Goal: Task Accomplishment & Management: Manage account settings

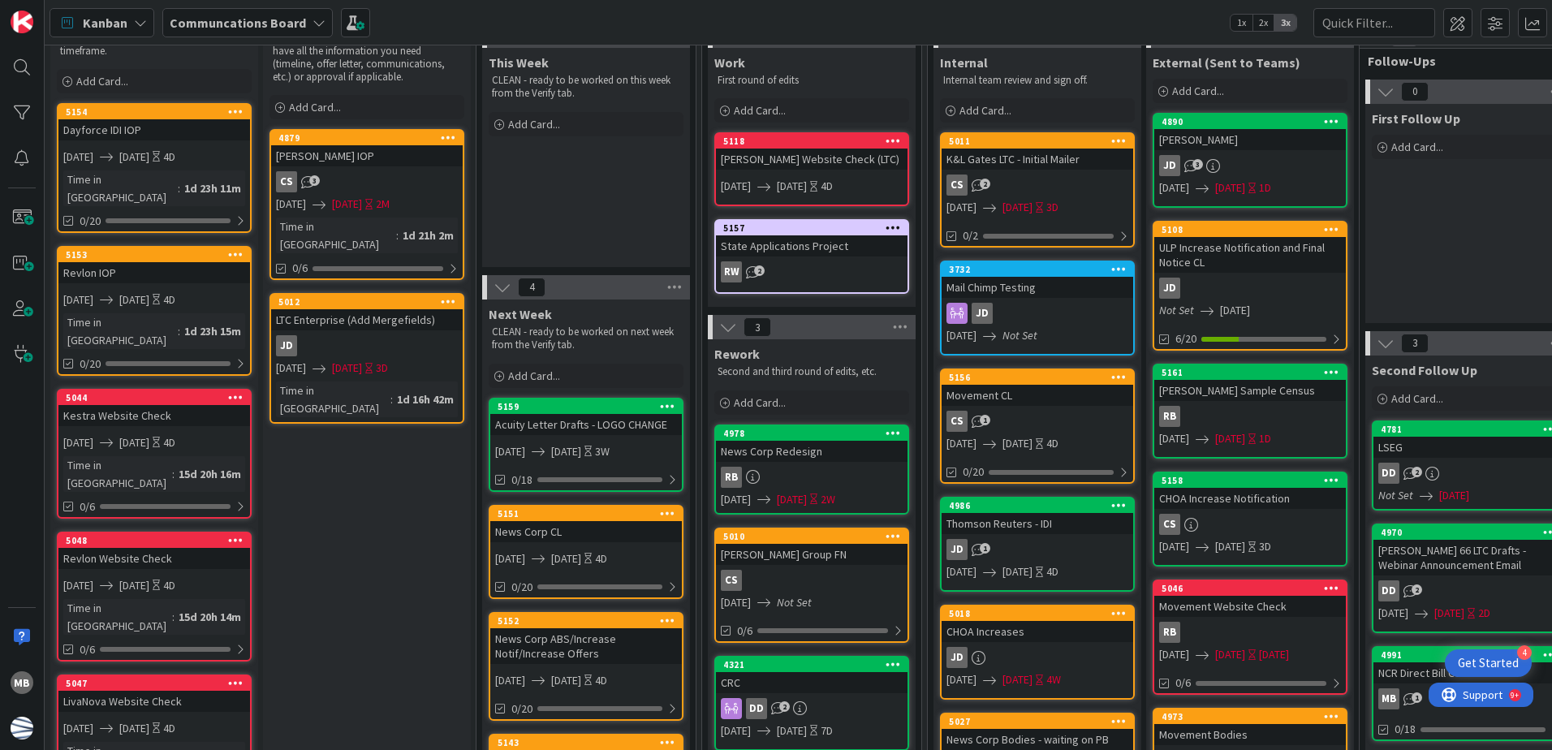
scroll to position [162, 0]
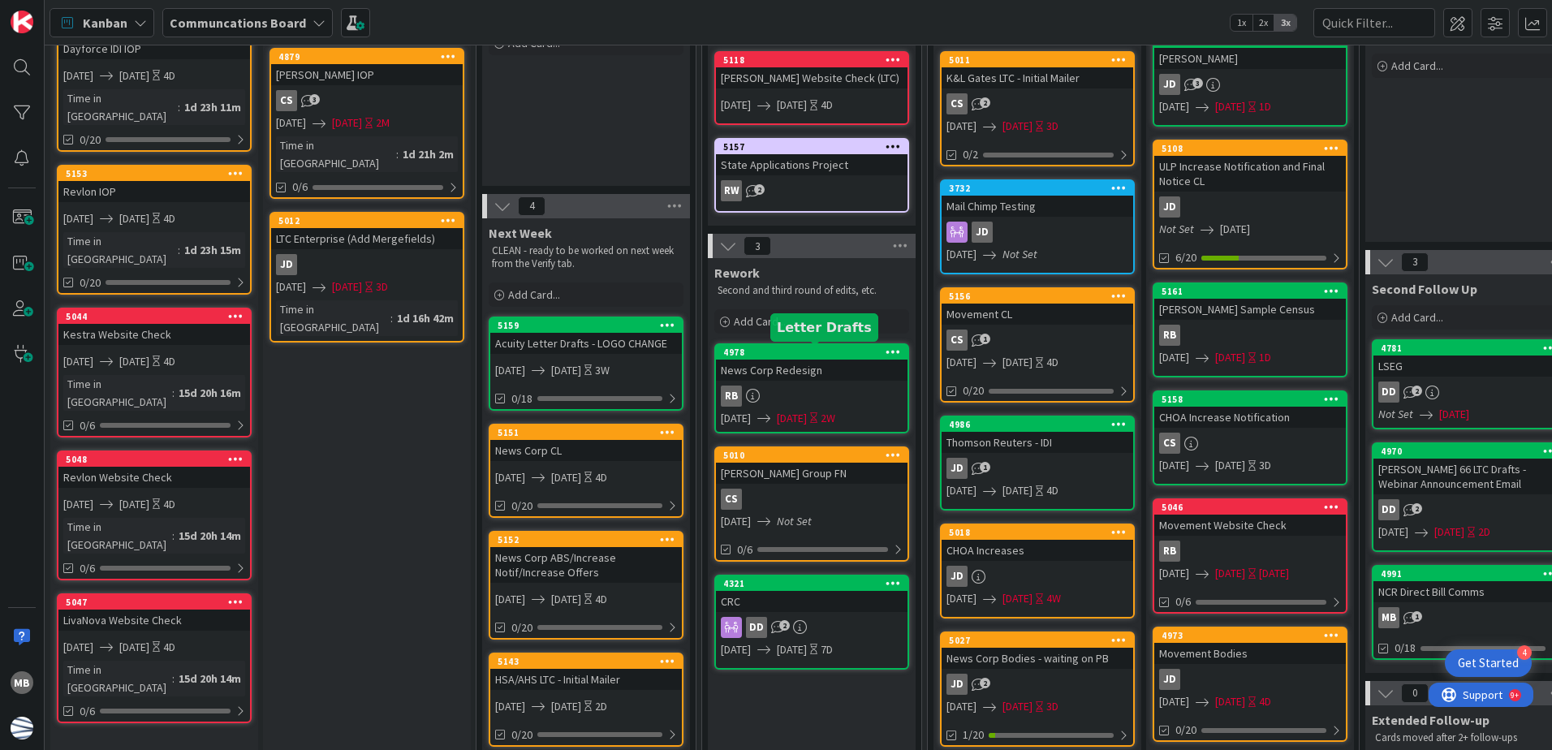
click at [826, 349] on div "4978" at bounding box center [815, 352] width 184 height 11
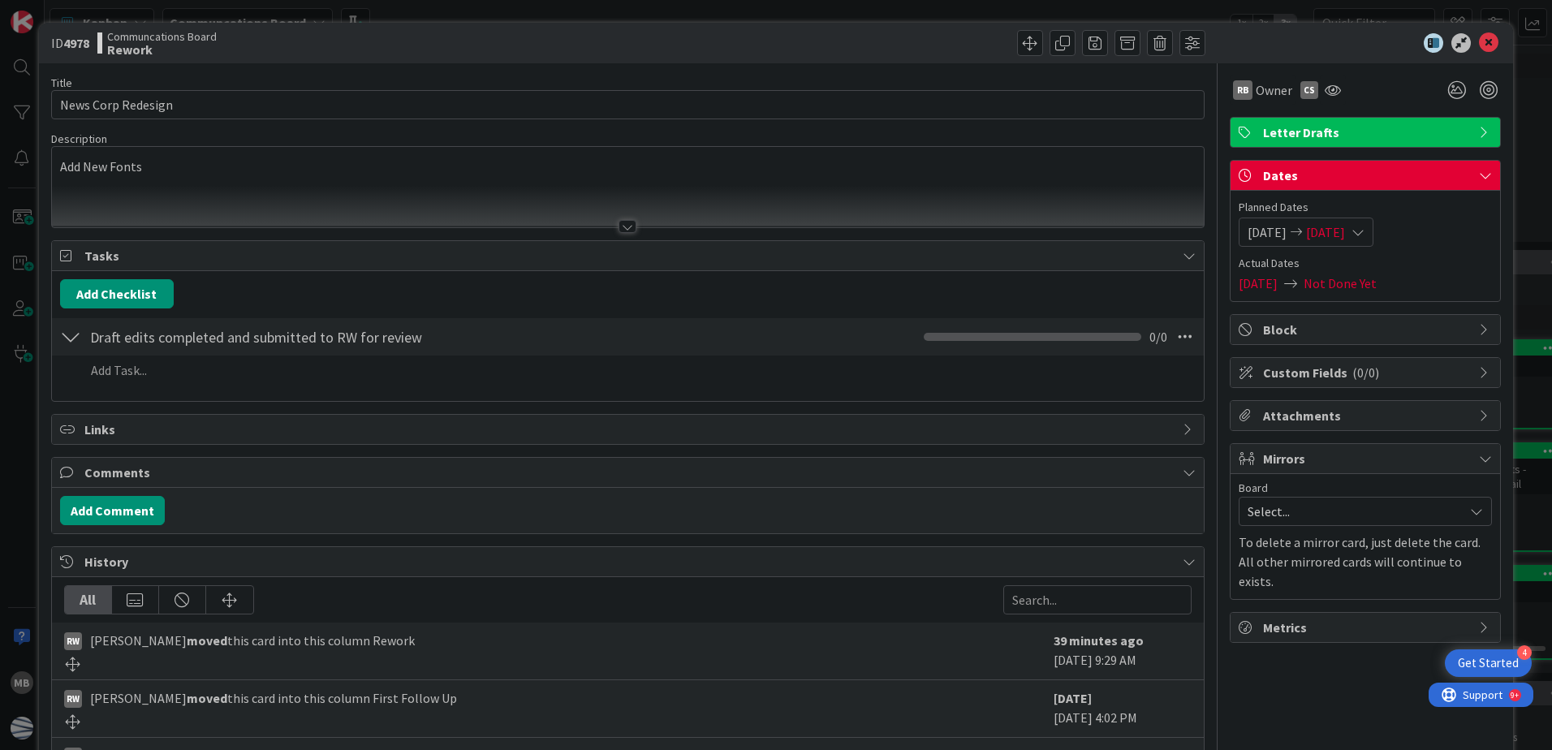
click at [1345, 230] on span "[DATE]" at bounding box center [1325, 231] width 39 height 19
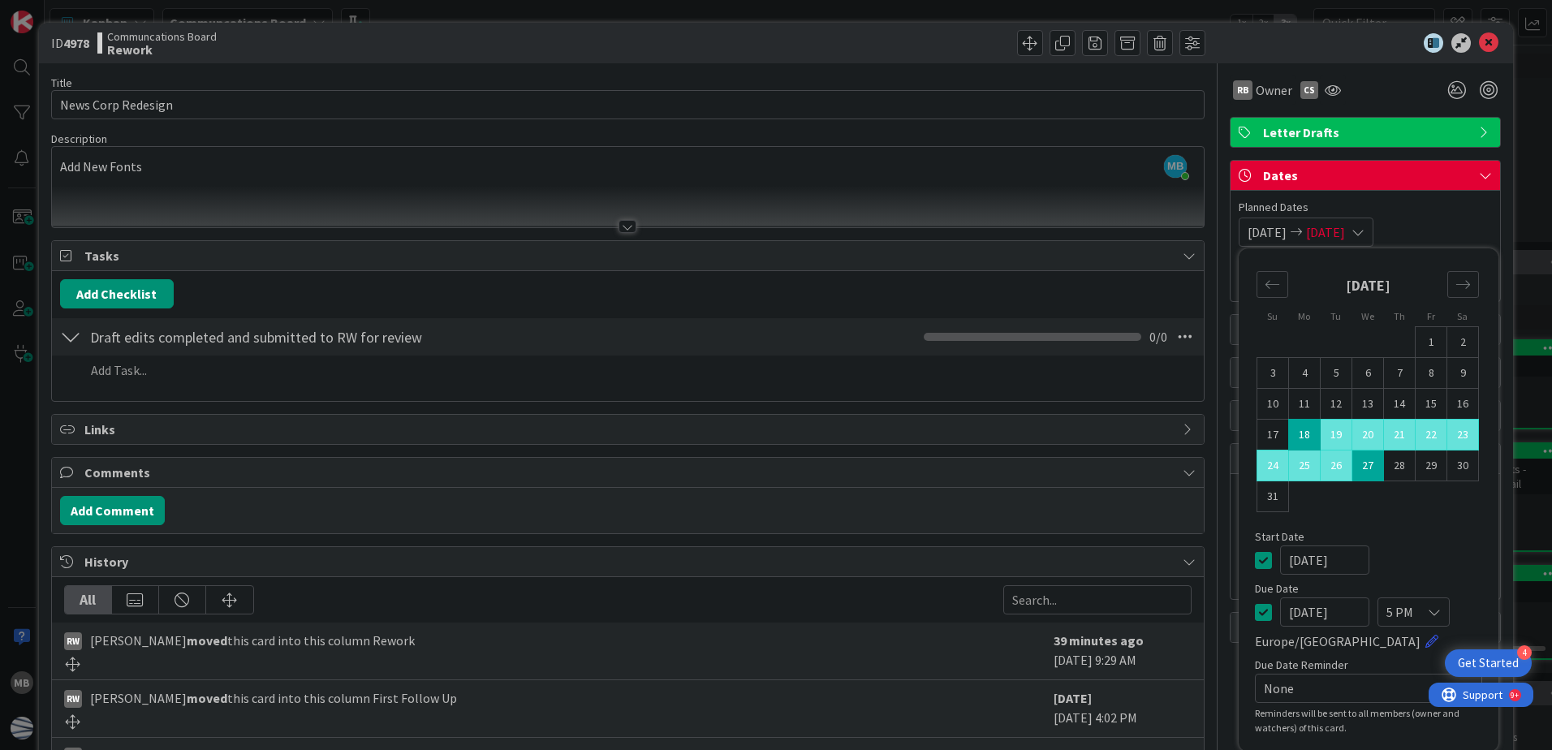
click at [1289, 426] on td "18" at bounding box center [1305, 435] width 32 height 31
click at [1293, 433] on td "18" at bounding box center [1305, 435] width 32 height 31
type input "[DATE]"
click at [1461, 279] on div "Move forward to switch to the next month." at bounding box center [1463, 284] width 32 height 27
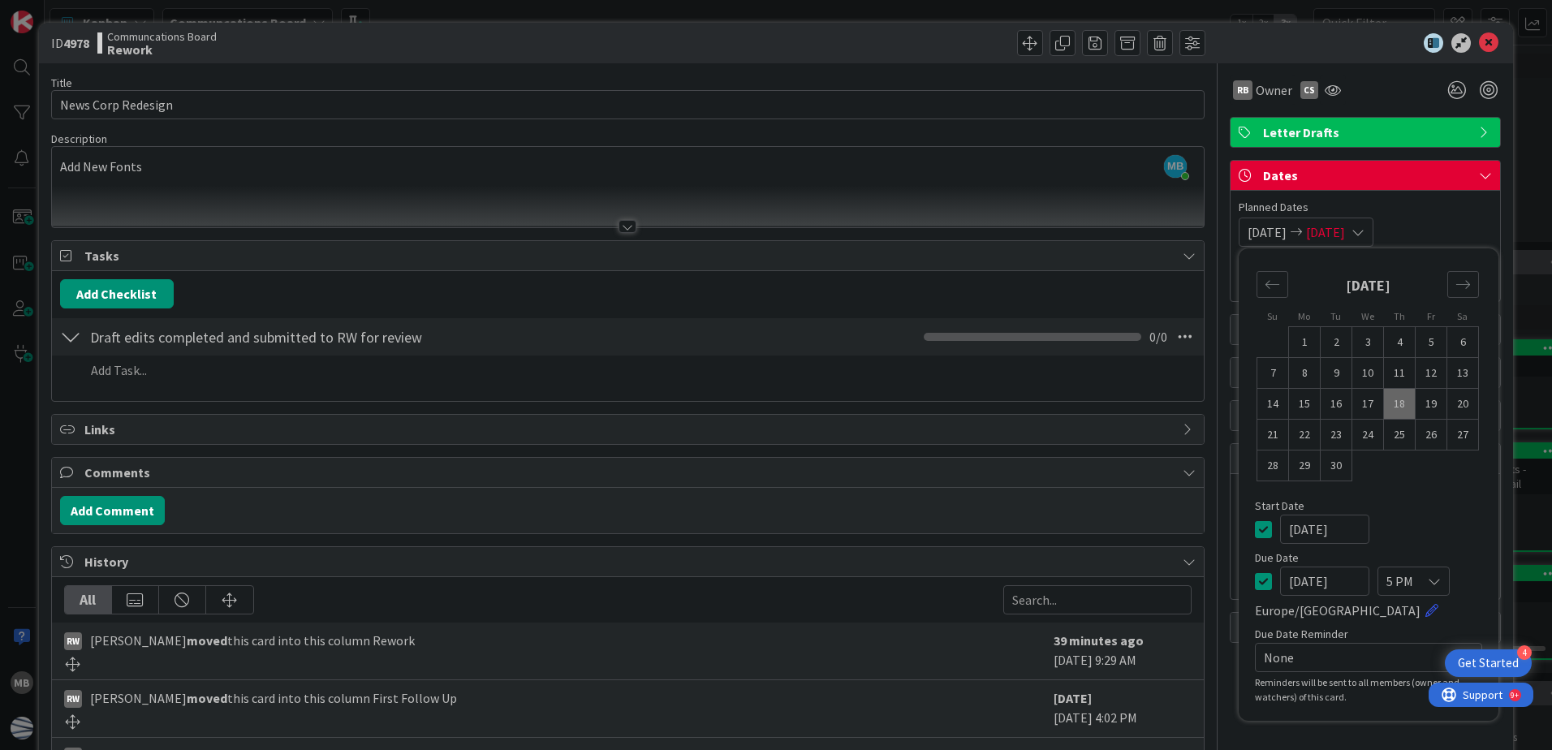
click at [1386, 402] on td "18" at bounding box center [1400, 404] width 32 height 31
type input "[DATE]"
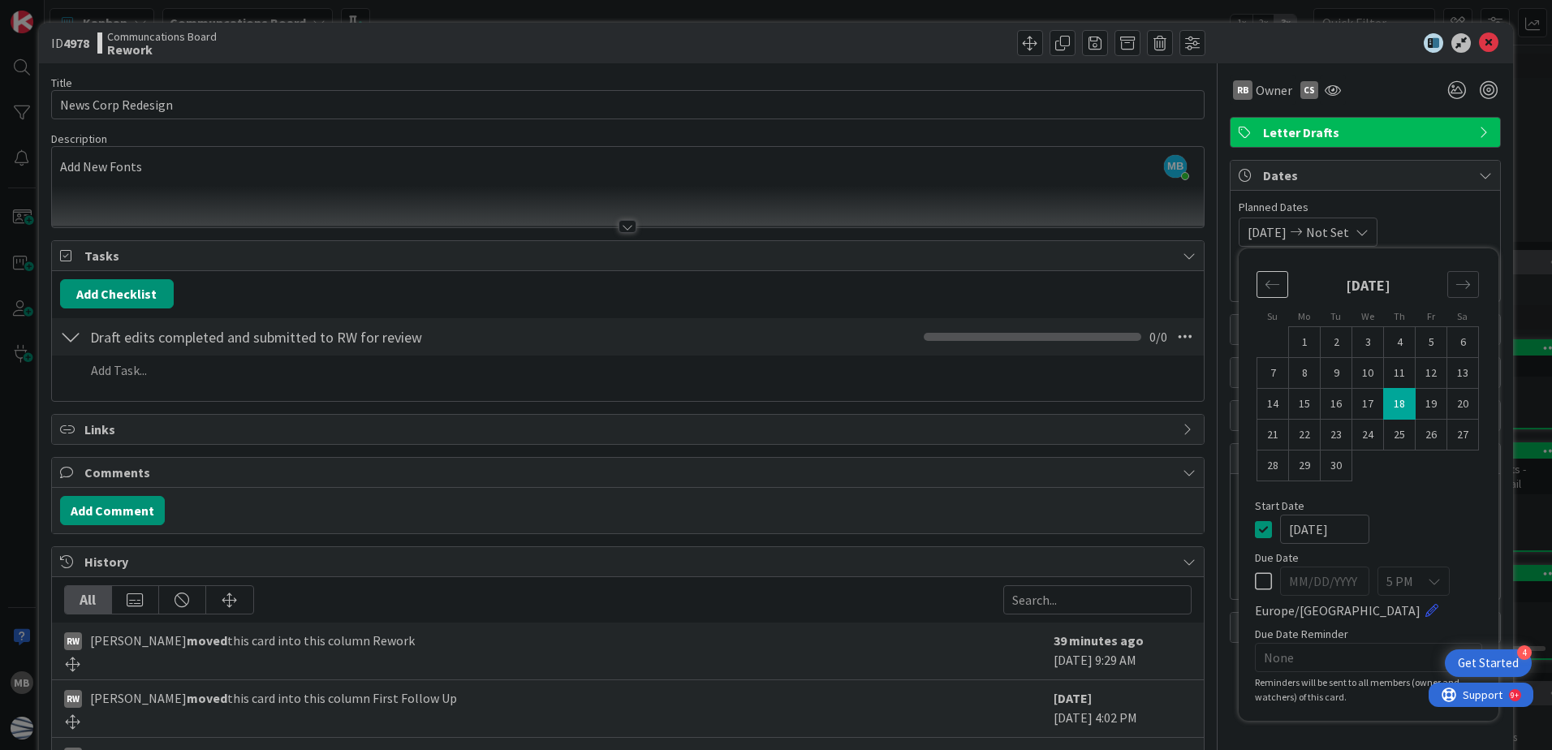
click at [1256, 279] on div "Move backward to switch to the previous month." at bounding box center [1272, 284] width 32 height 27
click at [1289, 438] on td "18" at bounding box center [1305, 435] width 32 height 31
type input "[DATE]"
drag, startPoint x: 1454, startPoint y: 283, endPoint x: 1442, endPoint y: 312, distance: 31.6
click at [1455, 283] on icon "Move forward to switch to the next month." at bounding box center [1462, 284] width 15 height 15
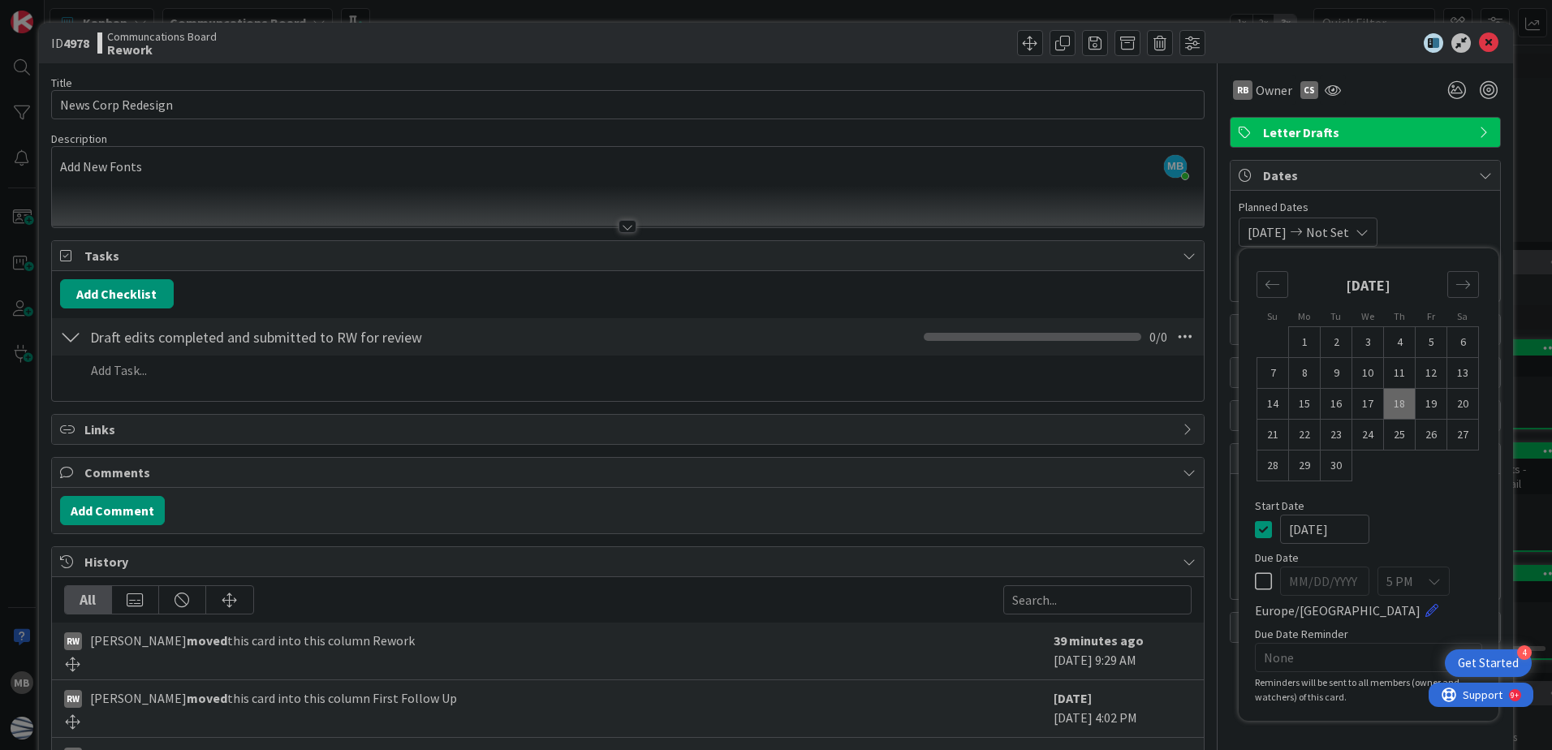
click at [1385, 403] on td "18" at bounding box center [1400, 404] width 32 height 31
type input "[DATE]"
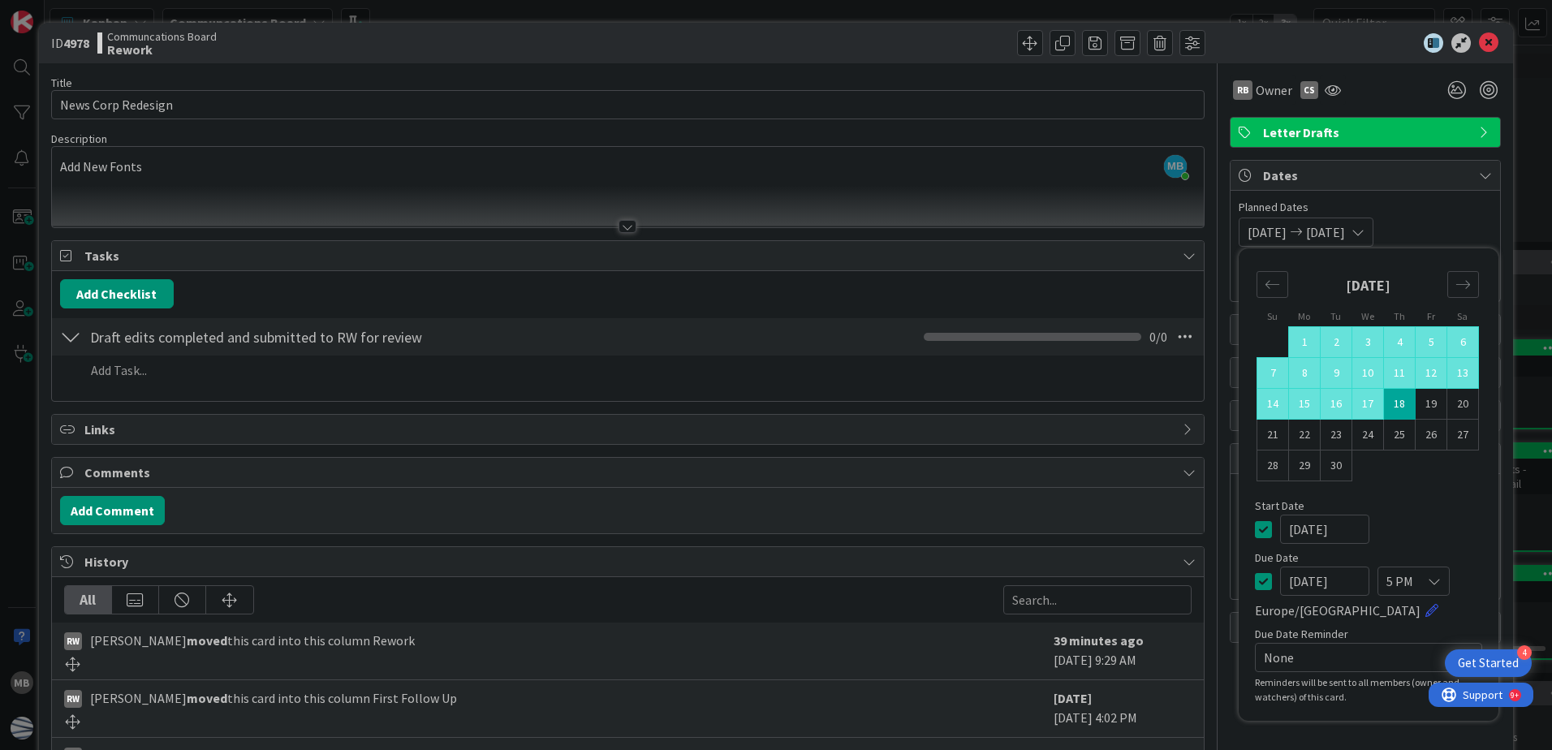
click at [1460, 211] on span "Planned Dates" at bounding box center [1364, 207] width 253 height 17
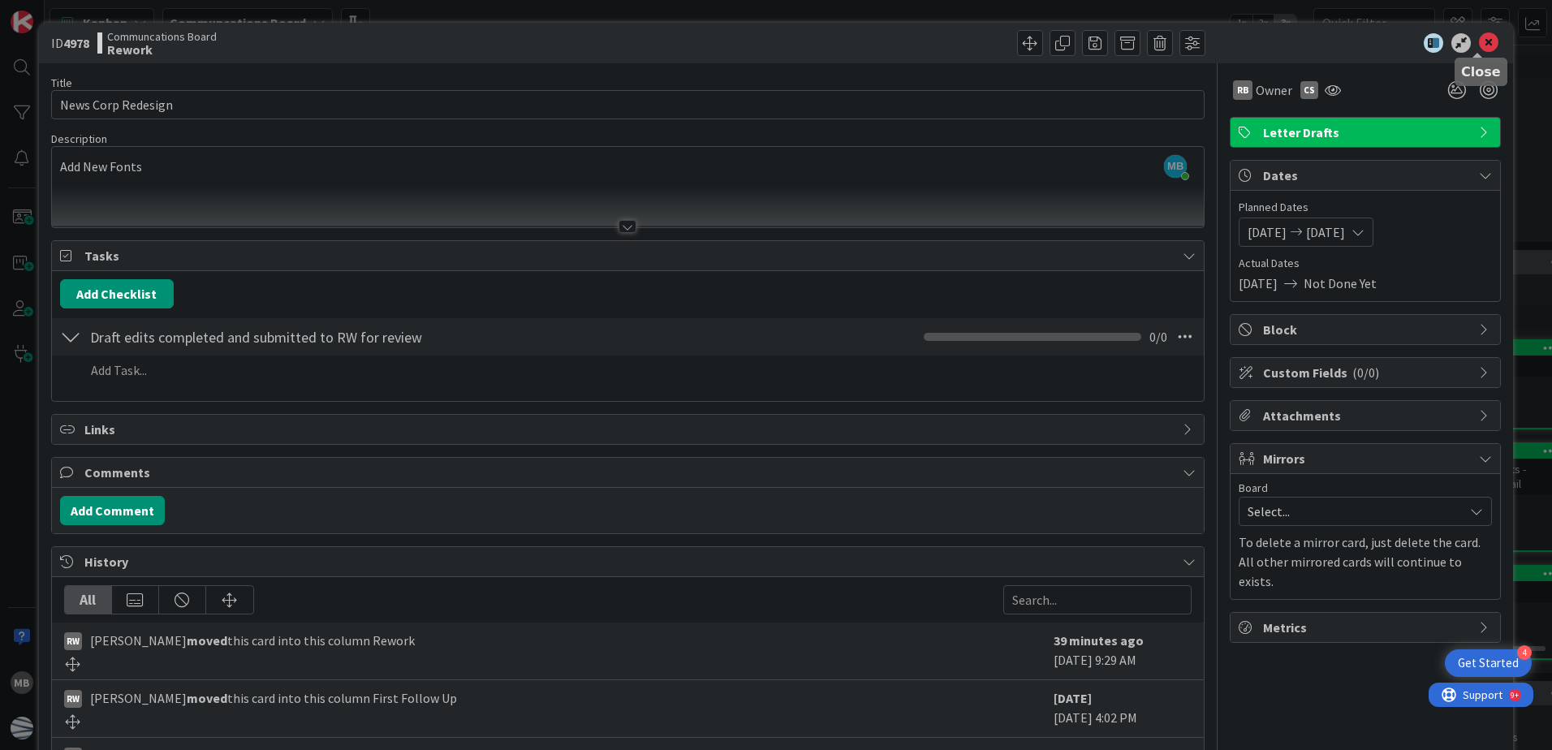
click at [1482, 47] on icon at bounding box center [1488, 42] width 19 height 19
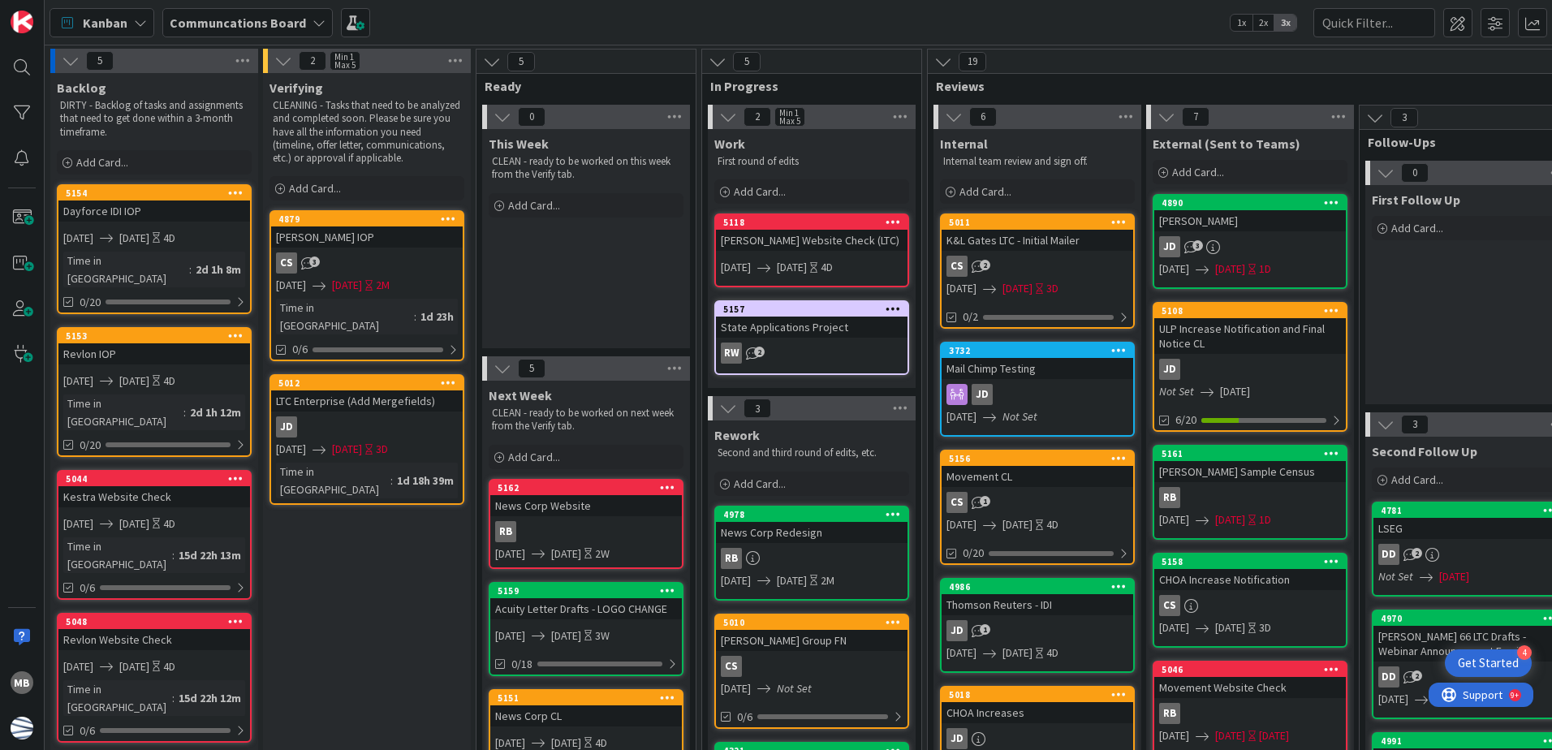
click at [892, 216] on icon at bounding box center [892, 221] width 15 height 11
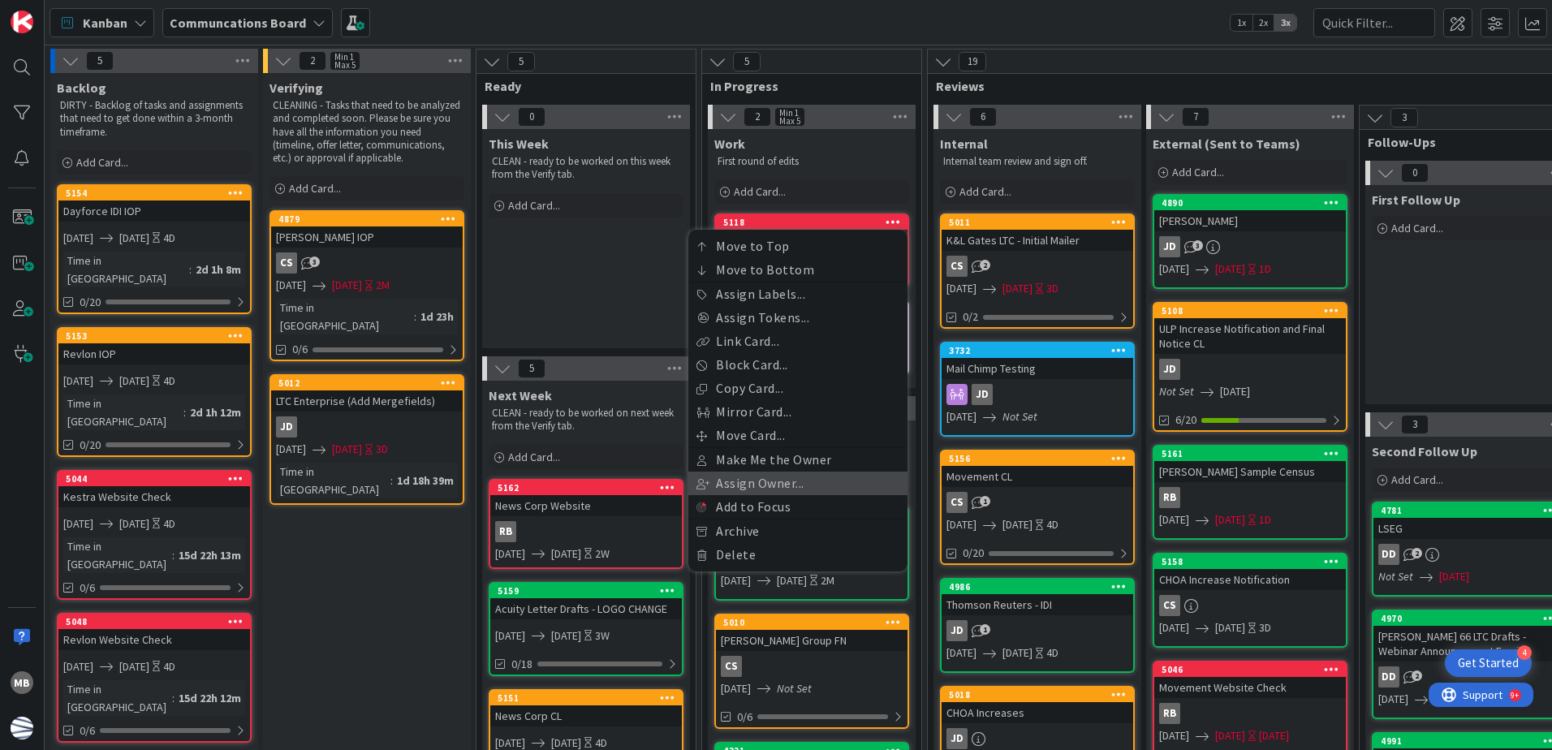
click at [819, 488] on link "Assign Owner..." at bounding box center [797, 483] width 219 height 24
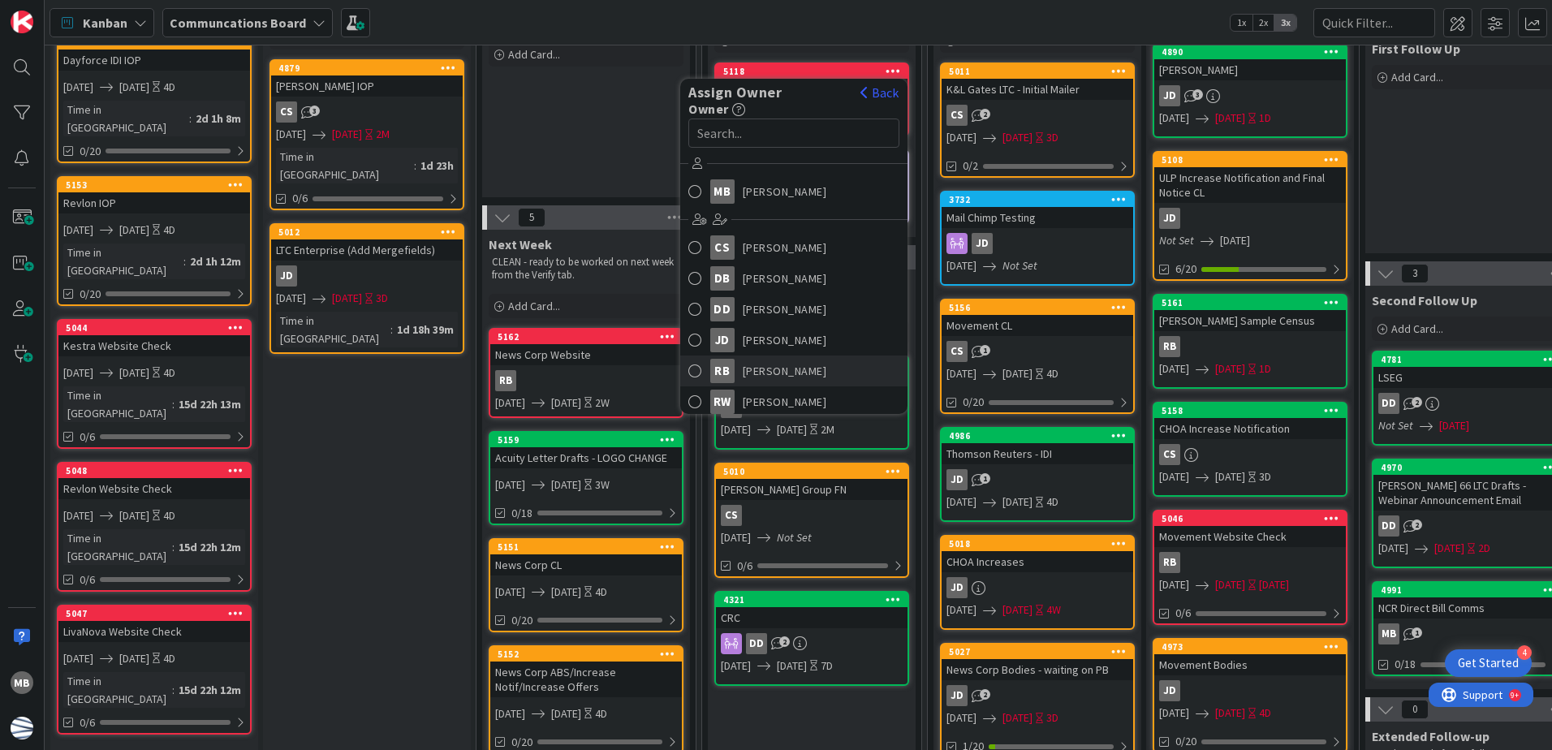
scroll to position [162, 0]
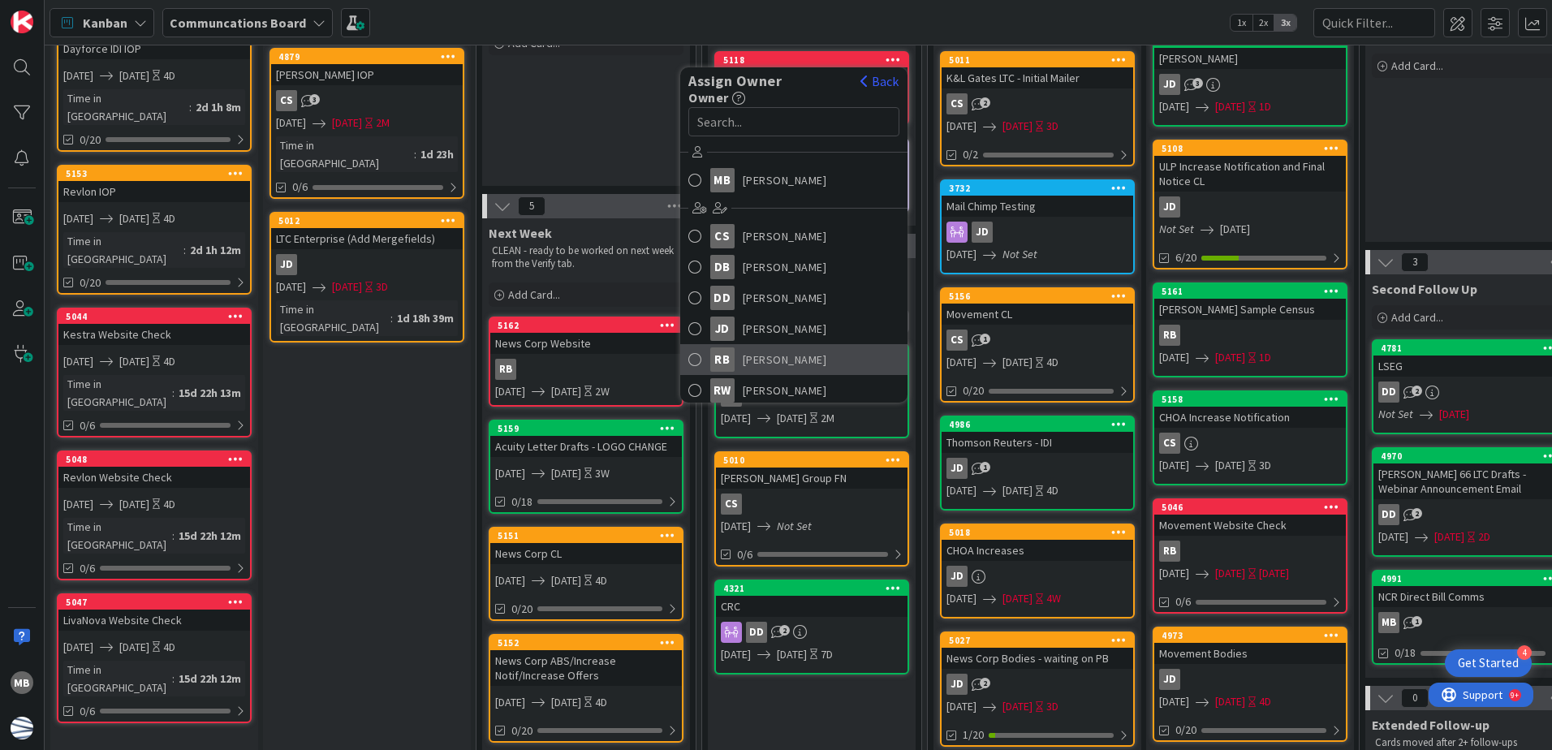
click at [804, 352] on span "[PERSON_NAME]" at bounding box center [785, 359] width 84 height 24
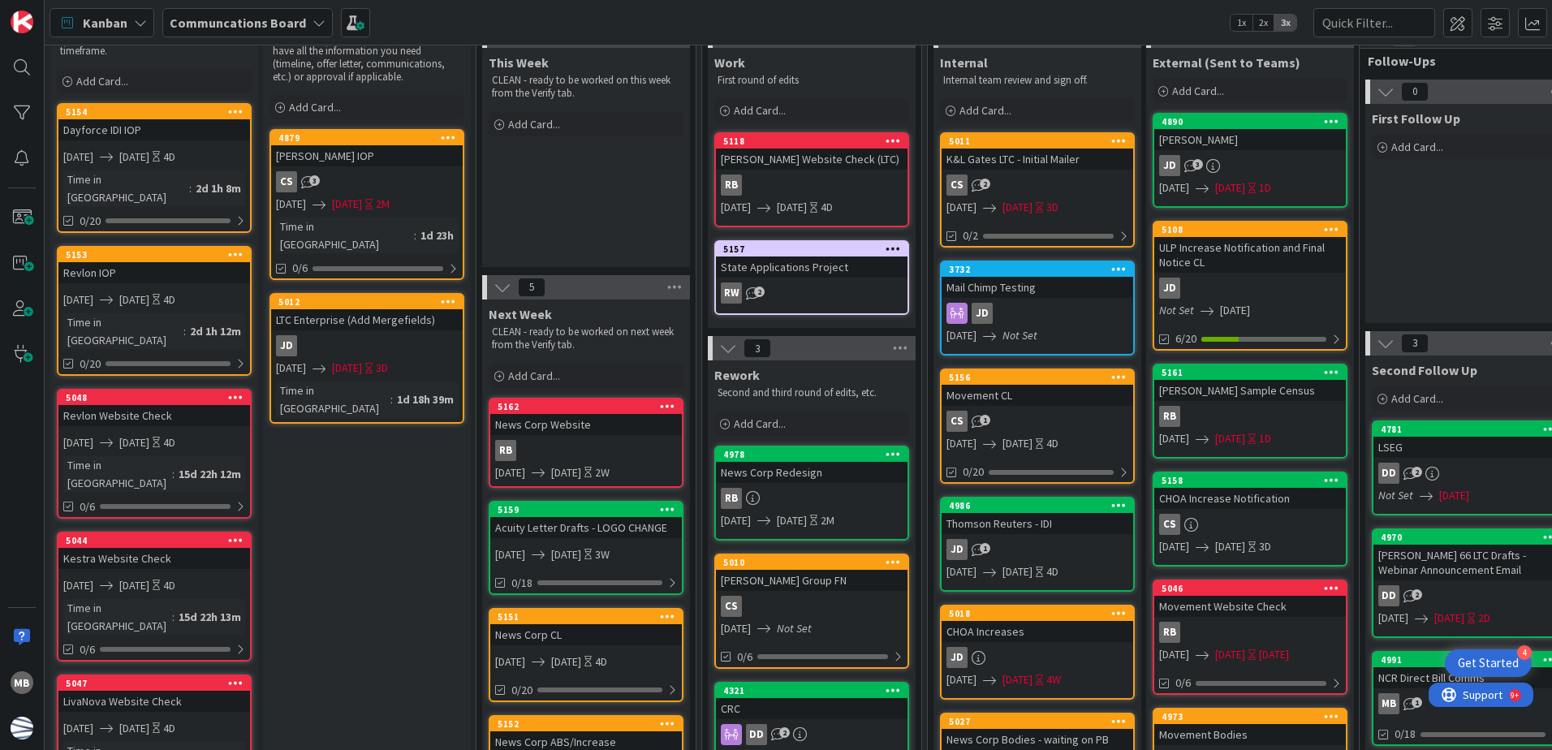
scroll to position [0, 0]
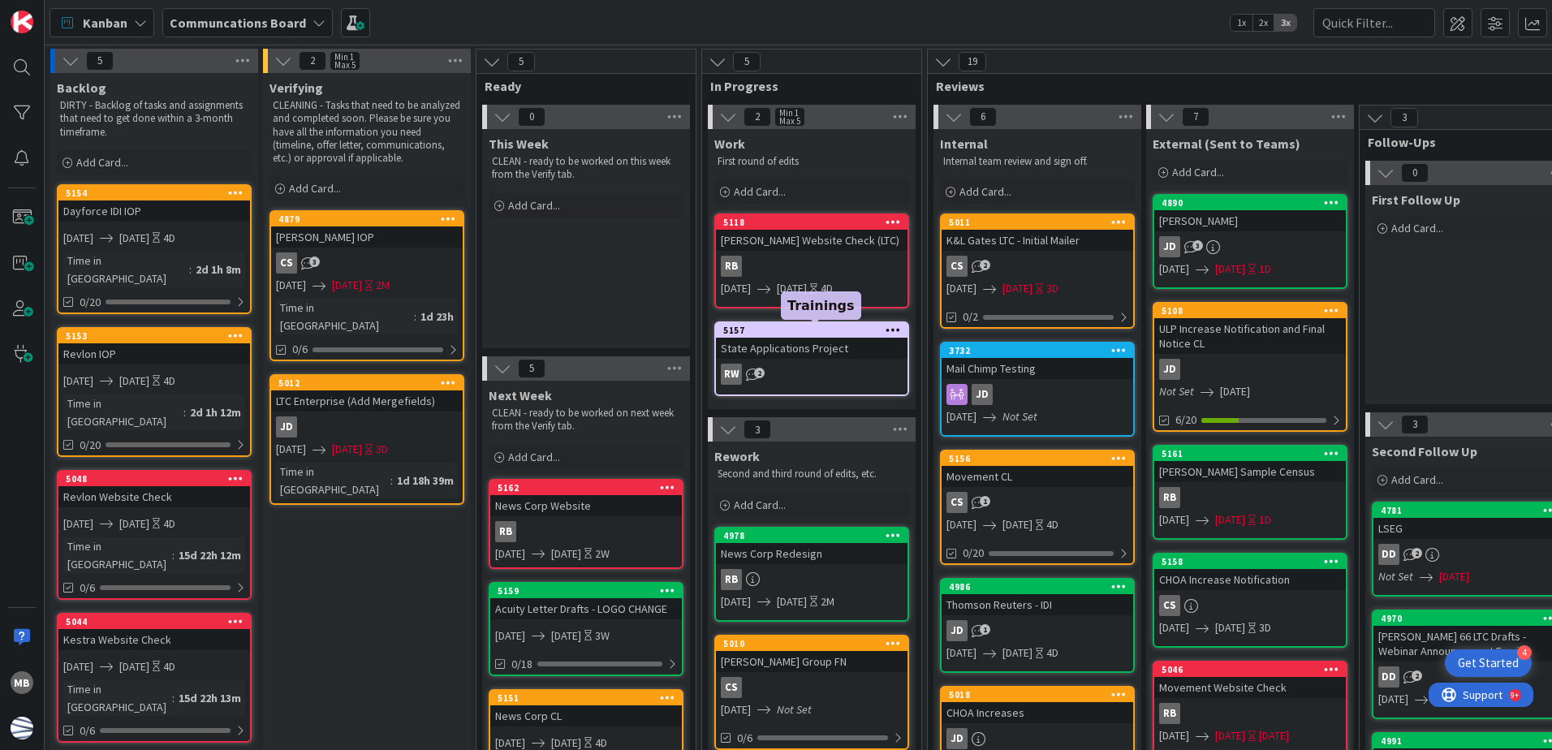
click at [805, 329] on div "5157" at bounding box center [815, 330] width 184 height 11
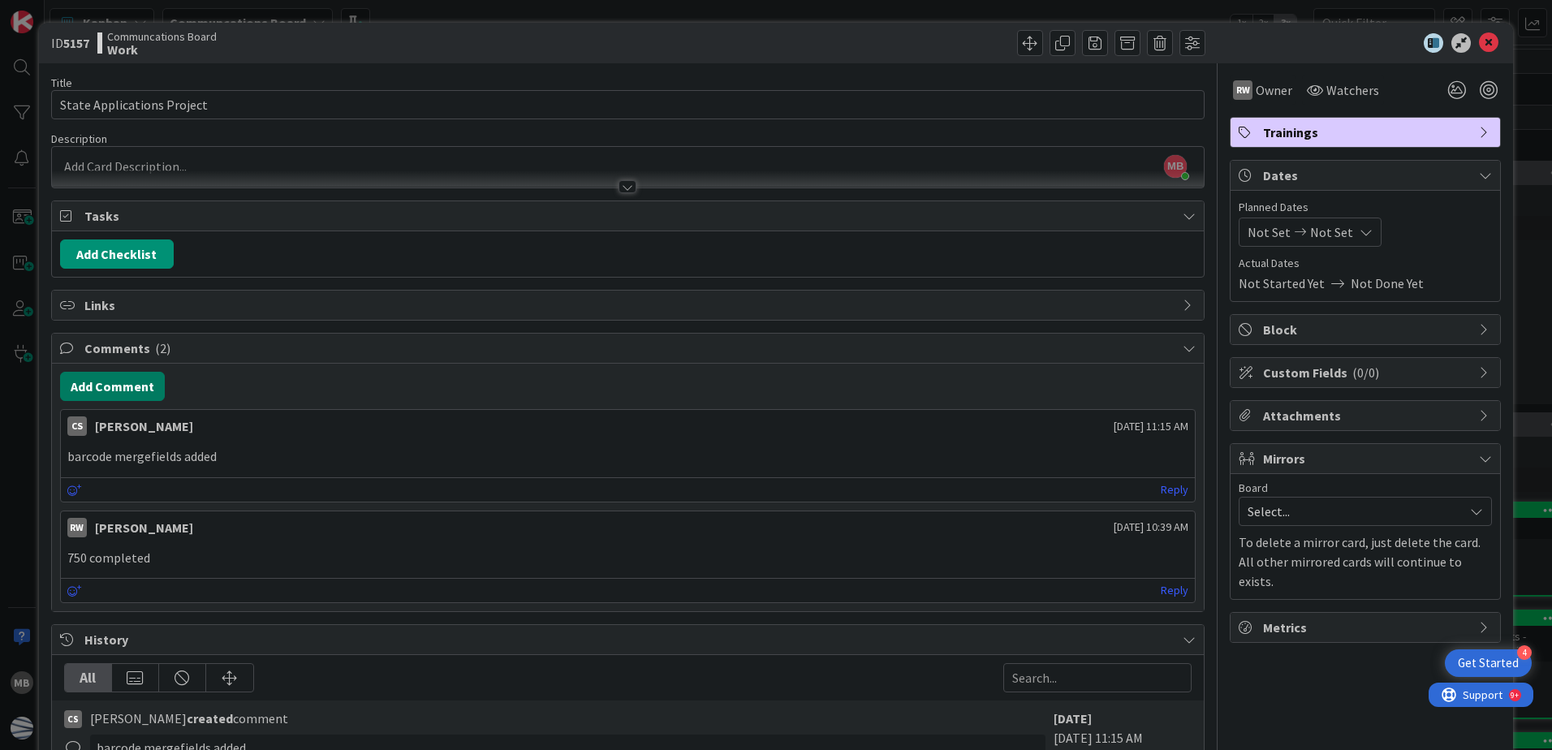
click at [109, 386] on button "Add Comment" at bounding box center [112, 386] width 105 height 29
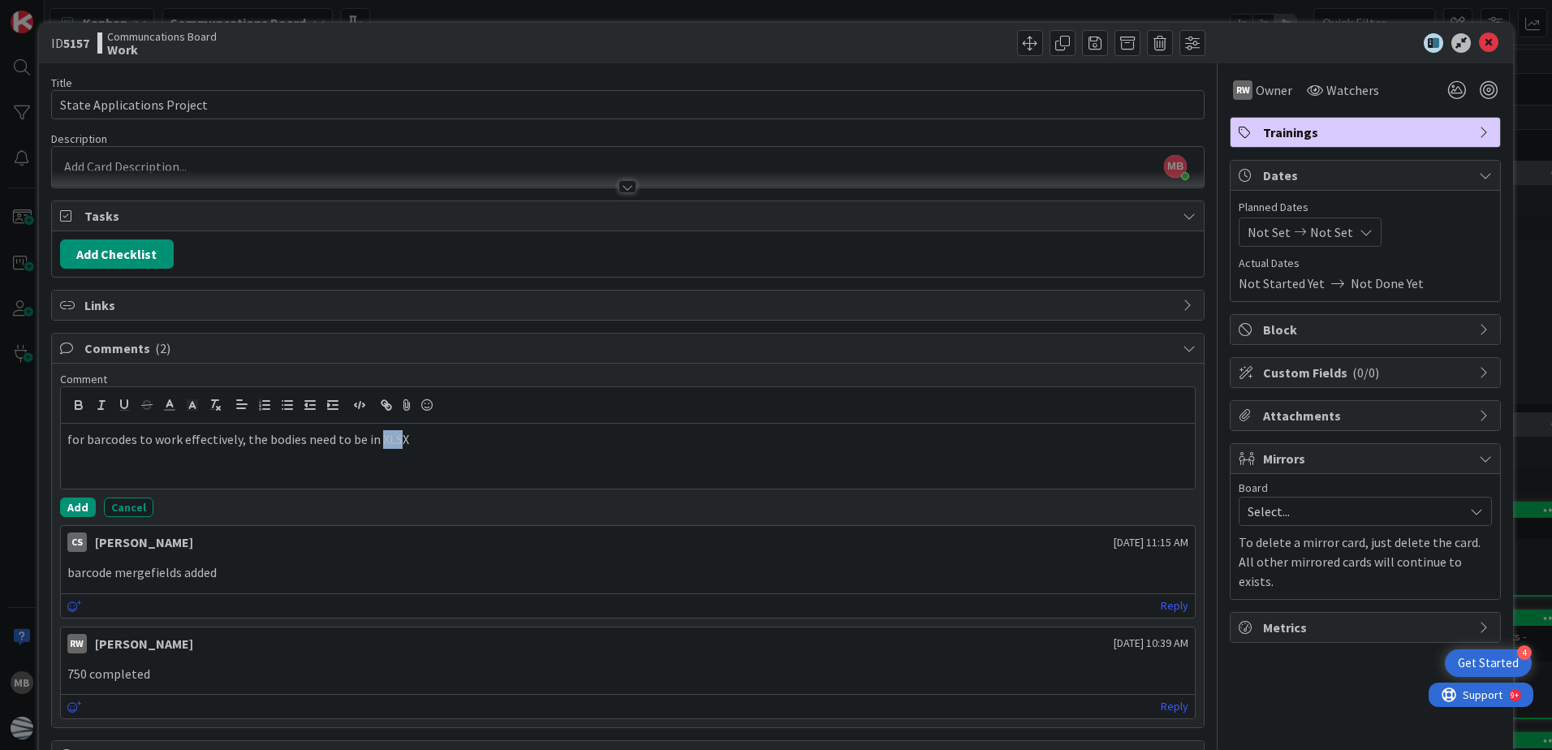
drag, startPoint x: 392, startPoint y: 437, endPoint x: 381, endPoint y: 447, distance: 14.4
click at [375, 440] on p "for barcodes to work effectively, the bodies need to be in XLSX" at bounding box center [627, 439] width 1121 height 19
click at [68, 505] on button "Add" at bounding box center [78, 506] width 36 height 19
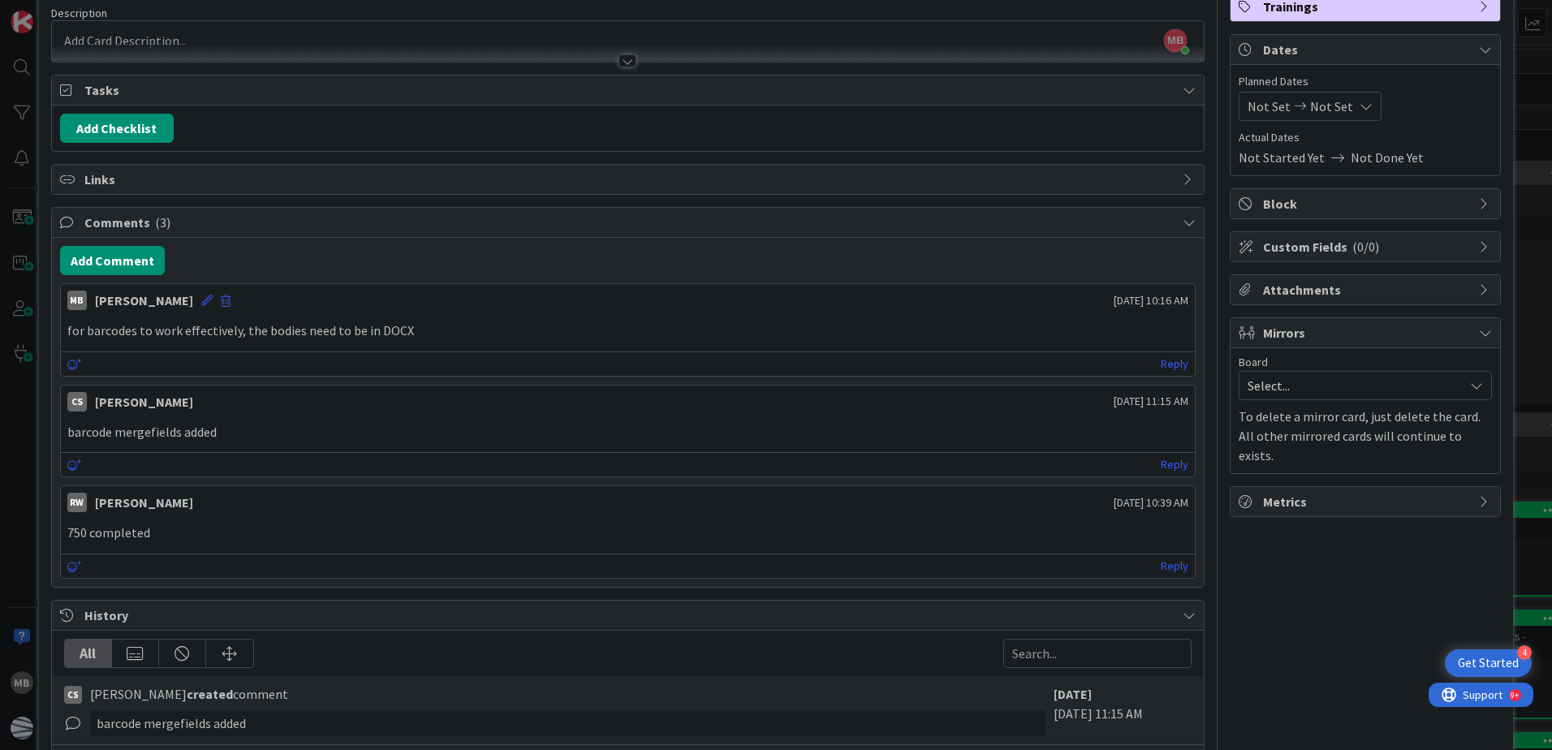
scroll to position [162, 0]
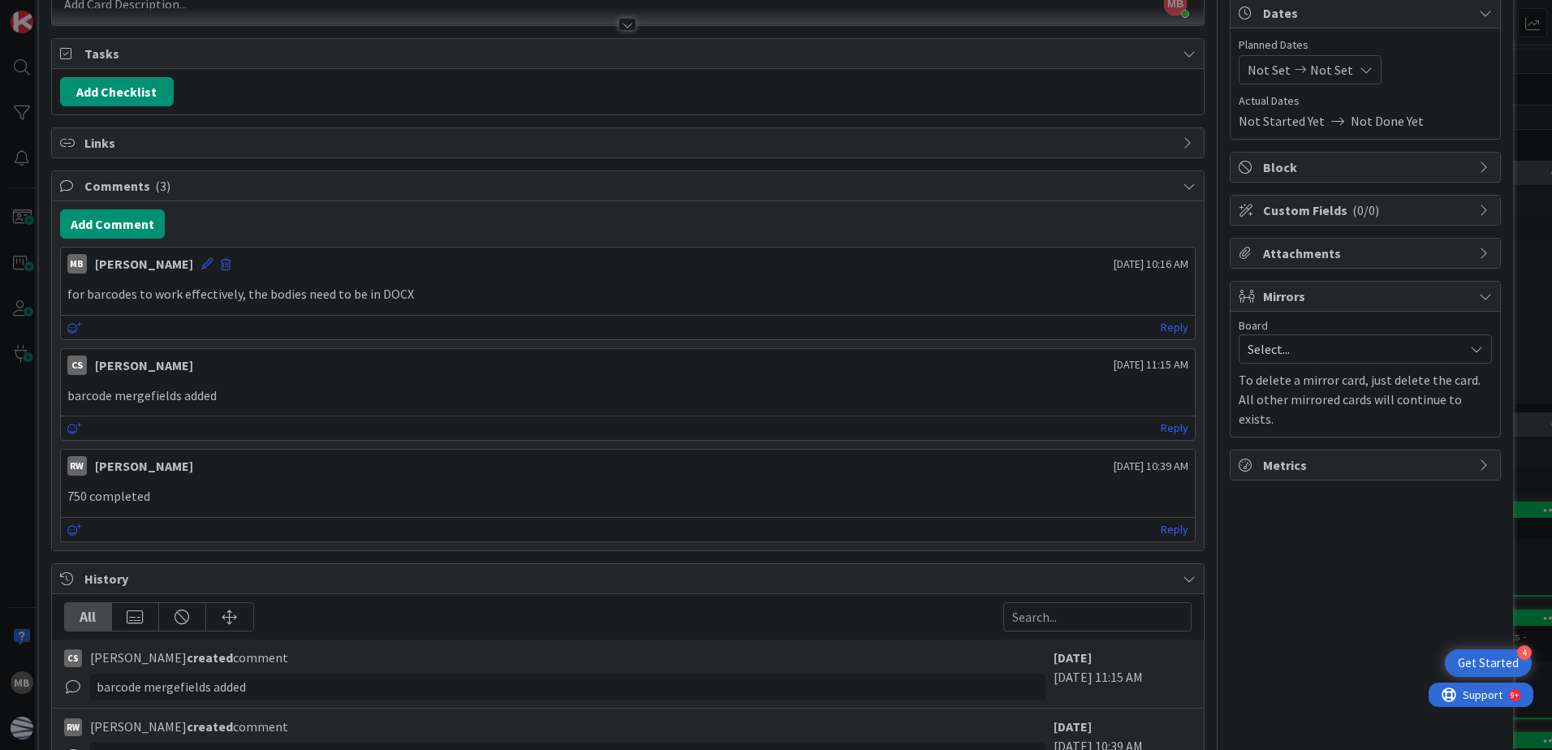
click at [408, 295] on p "for barcodes to work effectively, the bodies need to be in DOCX" at bounding box center [627, 294] width 1121 height 19
drag, startPoint x: 410, startPoint y: 291, endPoint x: 60, endPoint y: 293, distance: 349.8
click at [61, 293] on div "for barcodes to work effectively, the bodies need to be in DOCX" at bounding box center [628, 294] width 1134 height 32
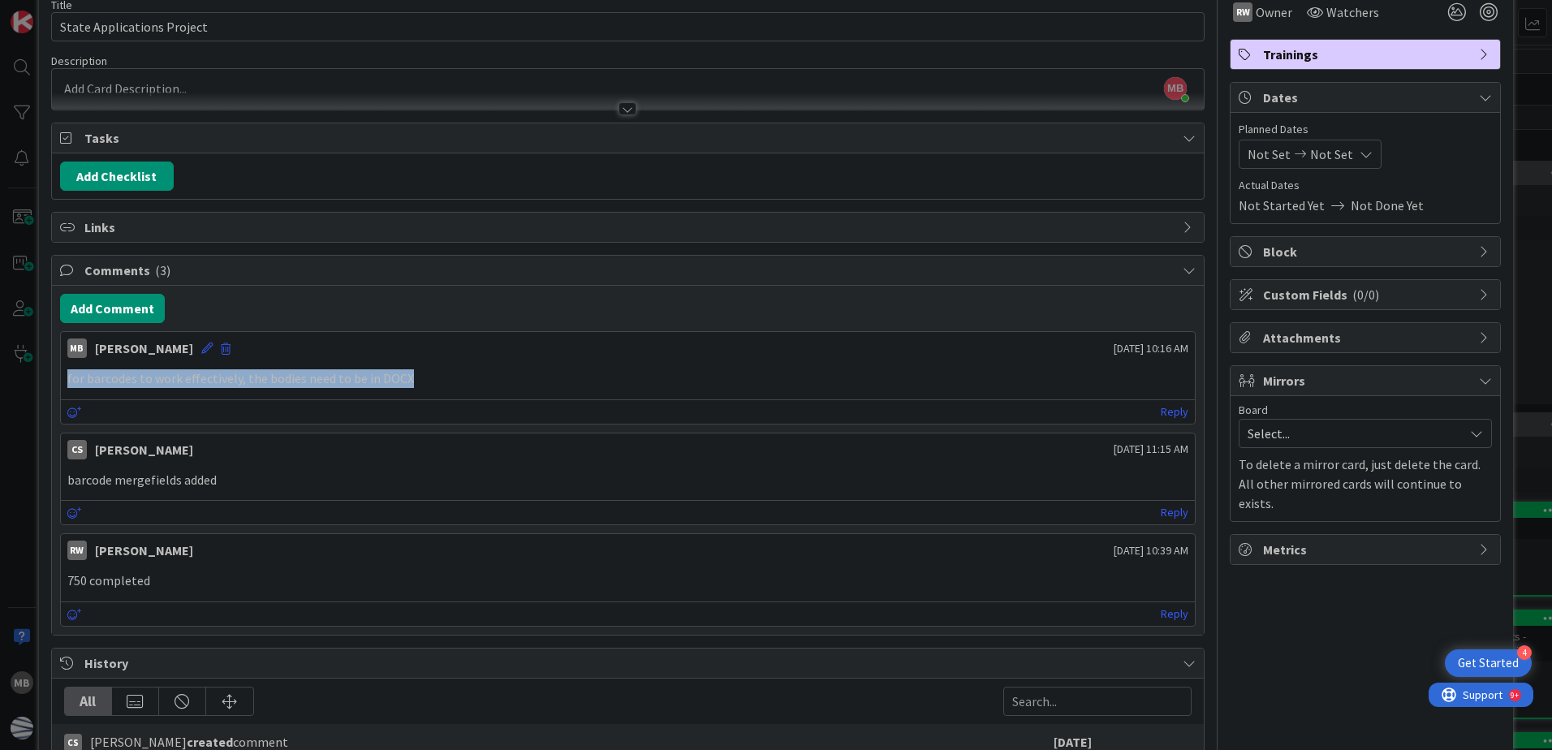
scroll to position [0, 0]
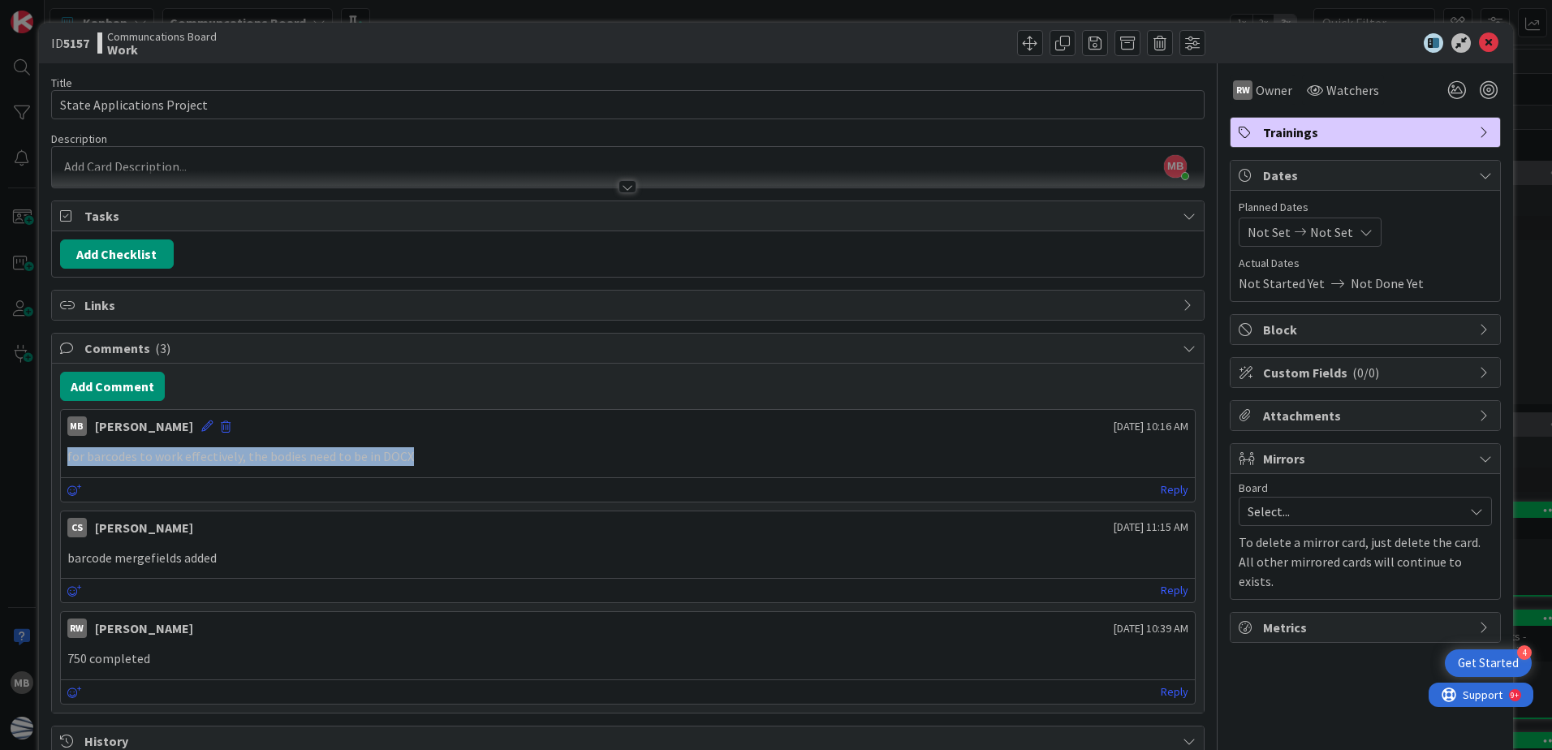
click at [636, 468] on div "for barcodes to work effectively, the bodies need to be in DOCX" at bounding box center [628, 457] width 1134 height 32
click at [205, 428] on icon at bounding box center [206, 425] width 11 height 11
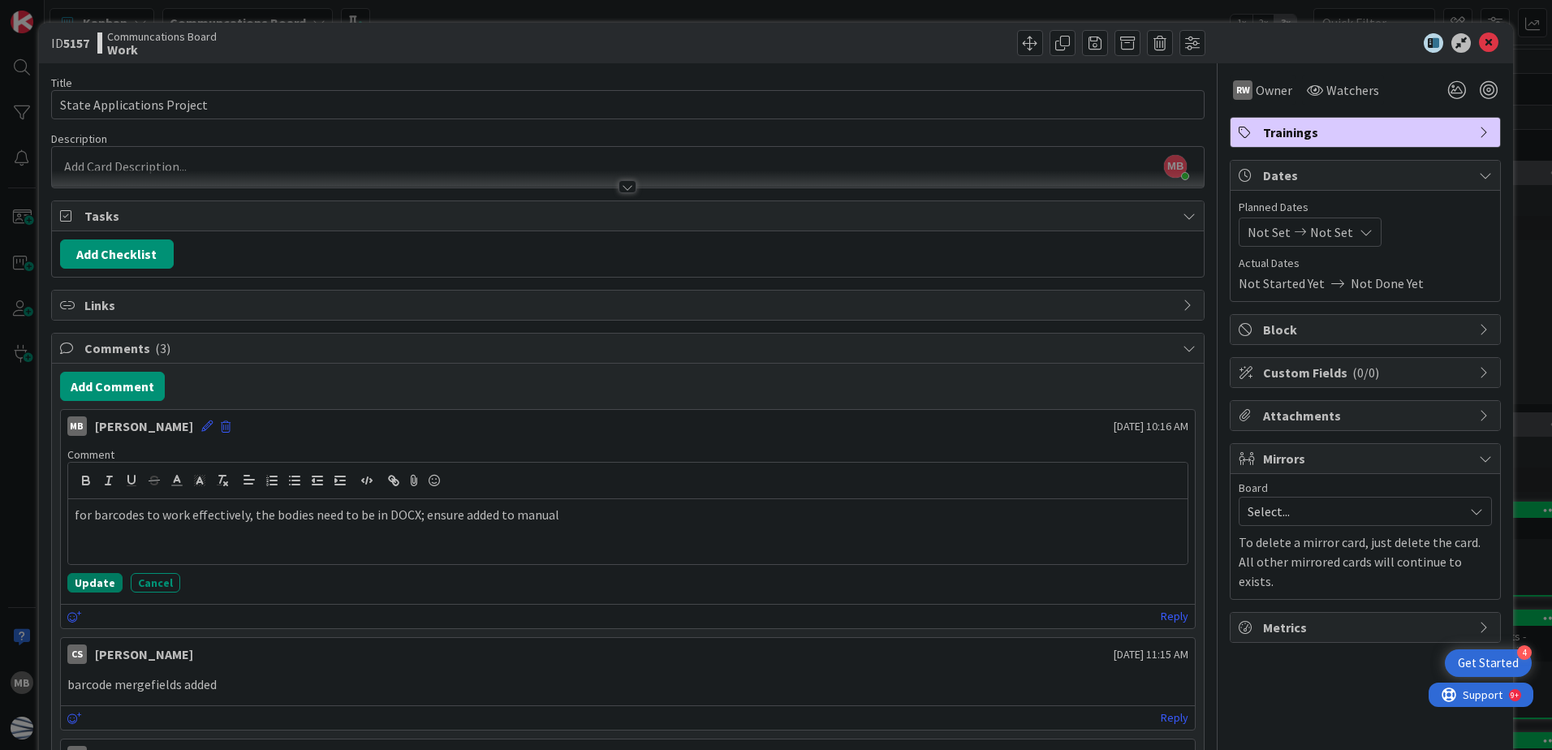
click at [105, 581] on button "Update" at bounding box center [94, 582] width 55 height 19
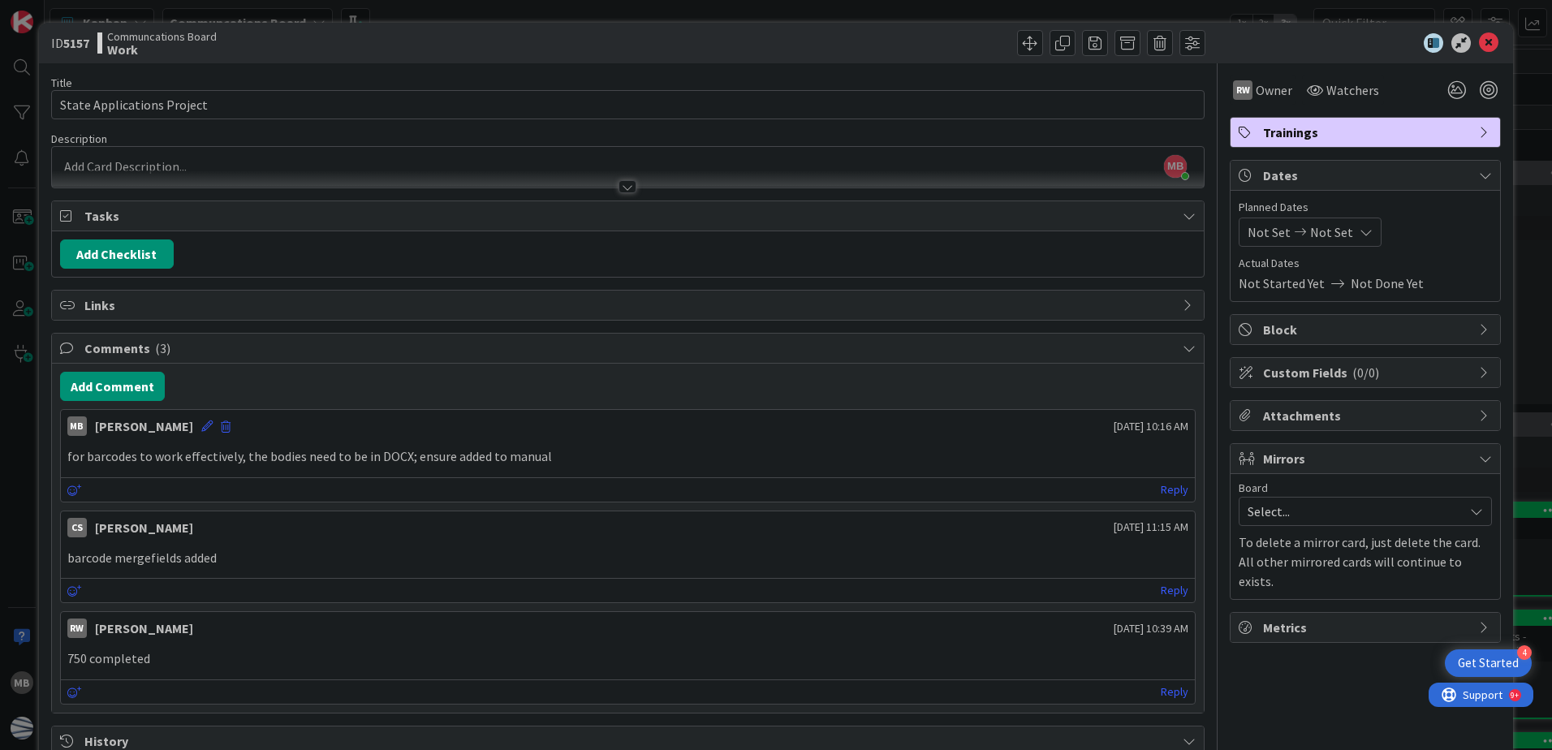
scroll to position [81, 0]
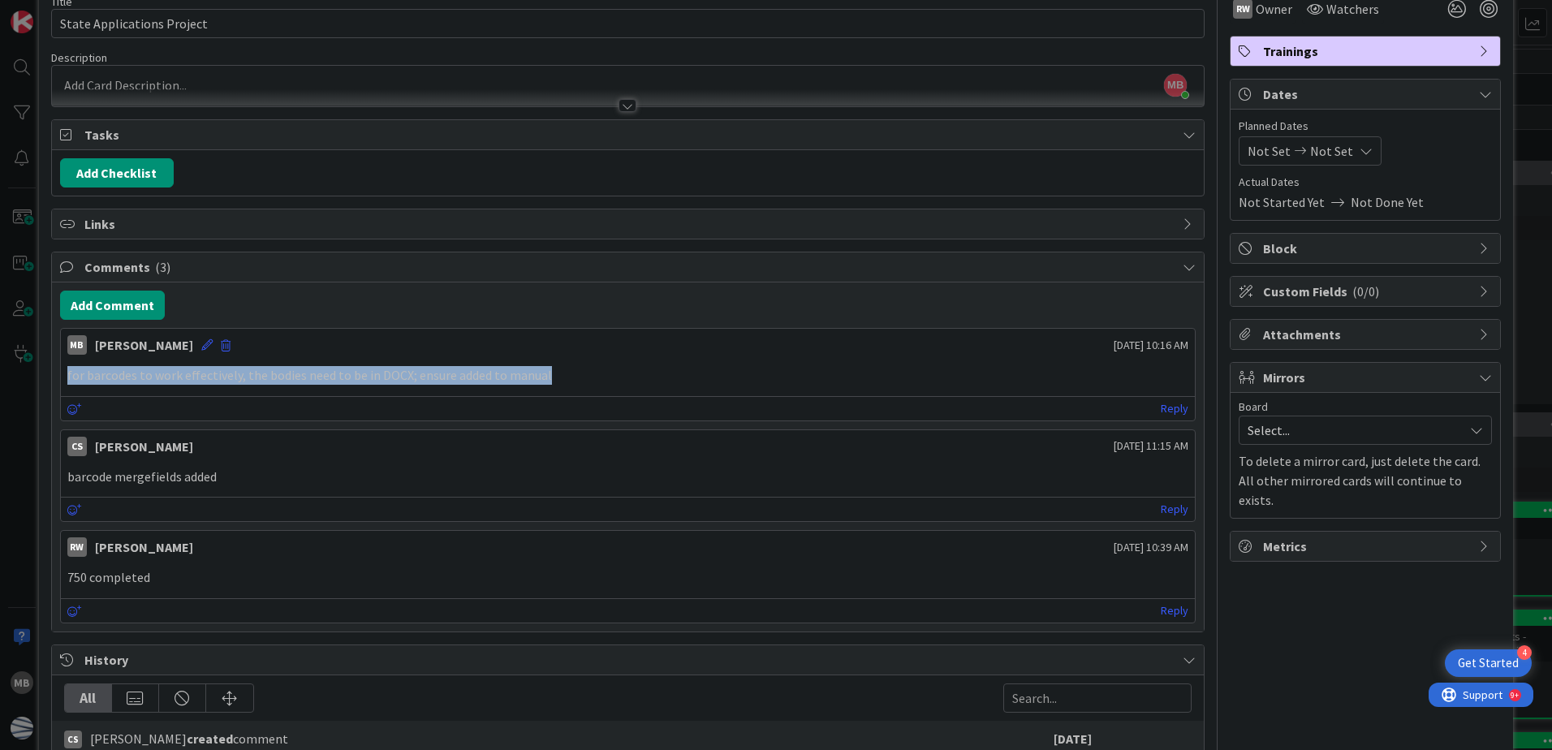
drag, startPoint x: 561, startPoint y: 375, endPoint x: 67, endPoint y: 379, distance: 494.2
click at [67, 379] on p "for barcodes to work effectively, the bodies need to be in DOCX; ensure added t…" at bounding box center [627, 375] width 1121 height 19
click at [585, 368] on p "for barcodes to work effectively, the bodies need to be in DOCX; ensure added t…" at bounding box center [627, 375] width 1121 height 19
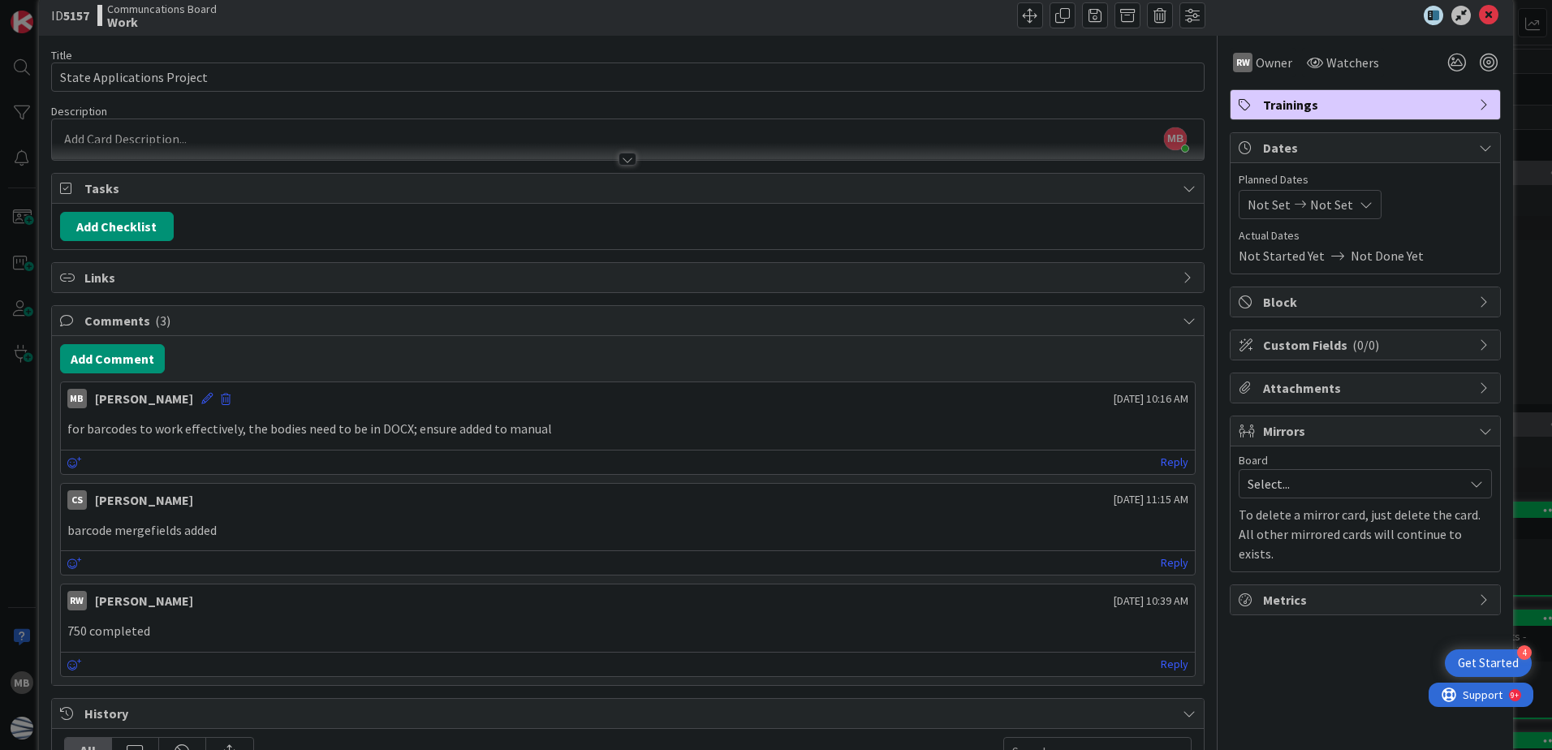
scroll to position [0, 0]
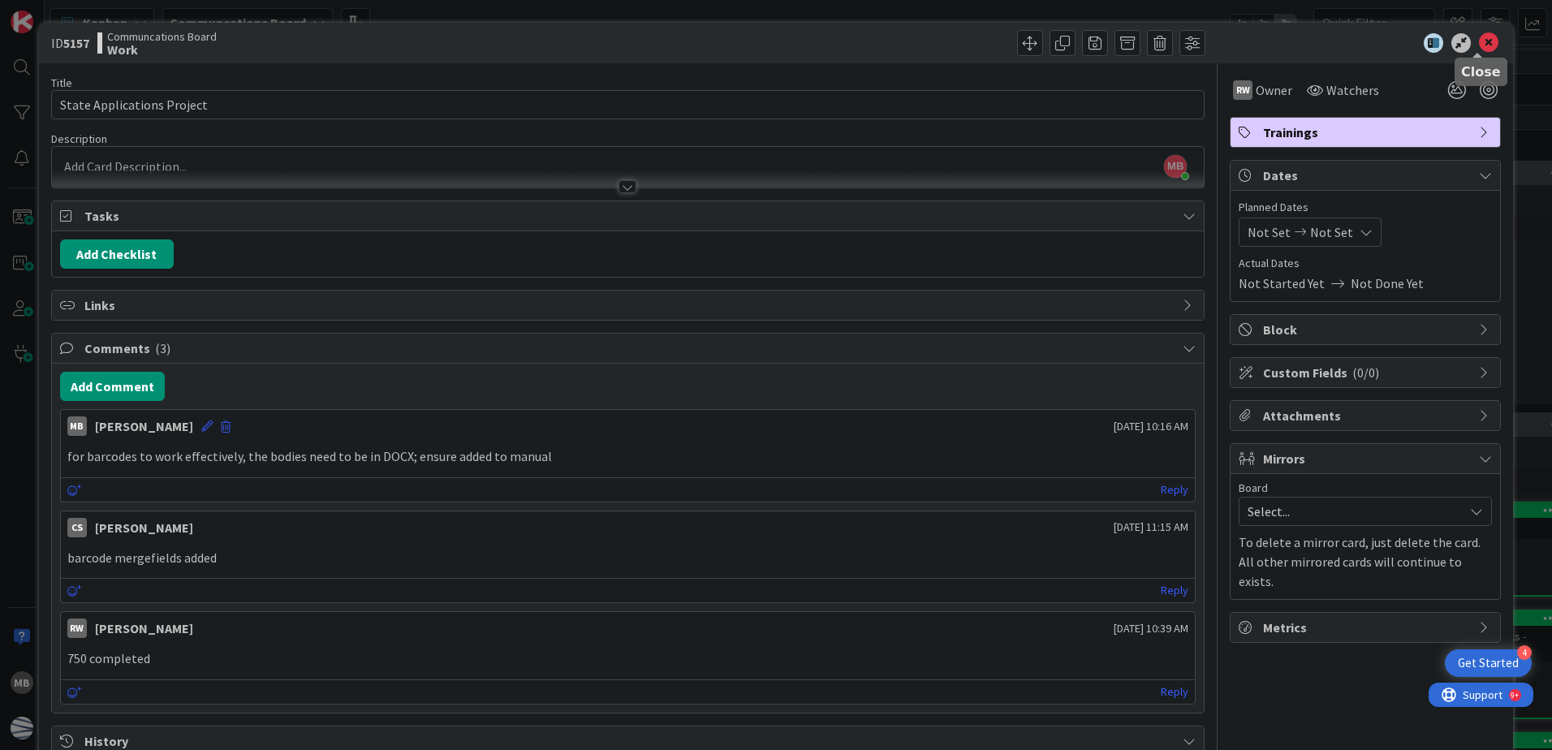
click at [1479, 40] on icon at bounding box center [1488, 42] width 19 height 19
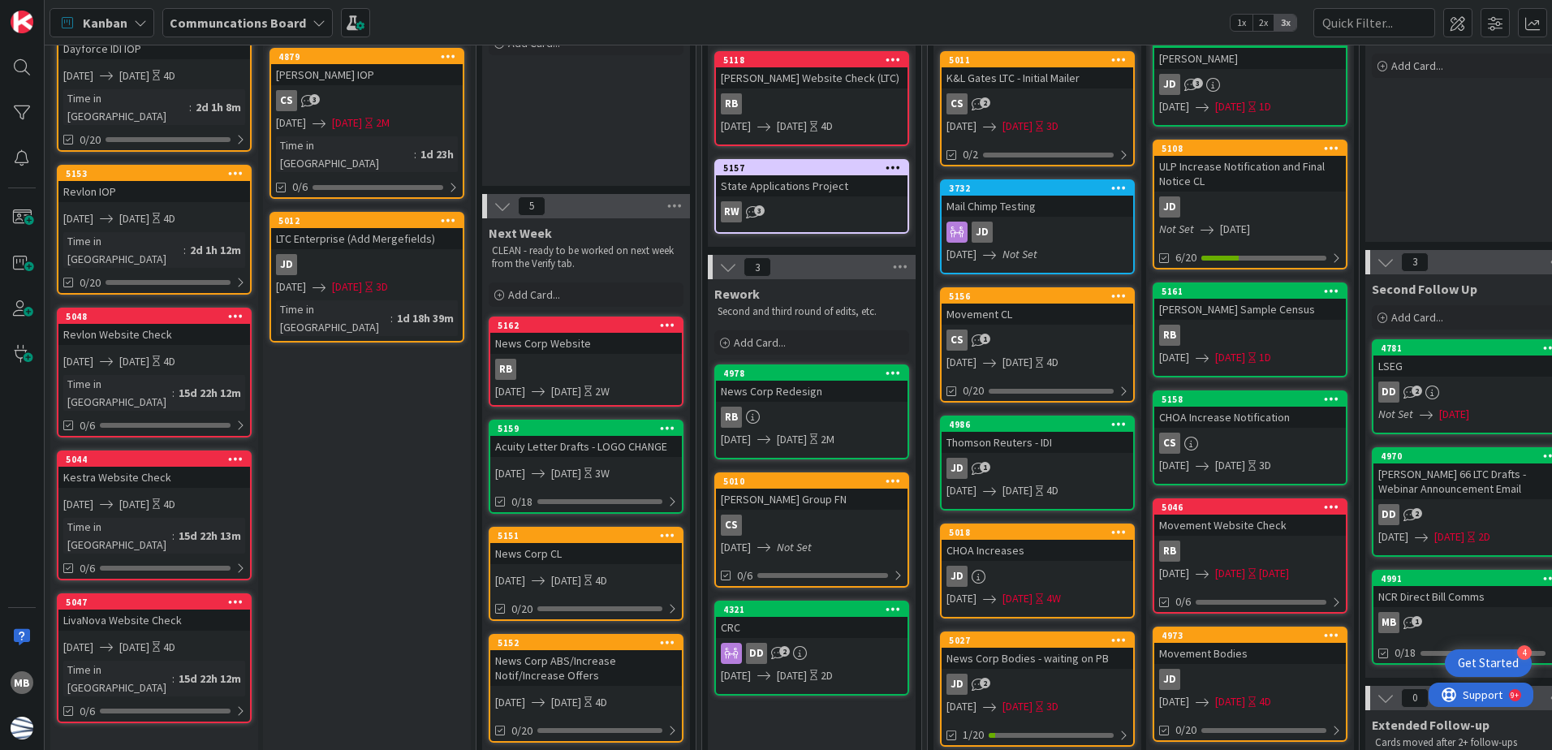
scroll to position [243, 0]
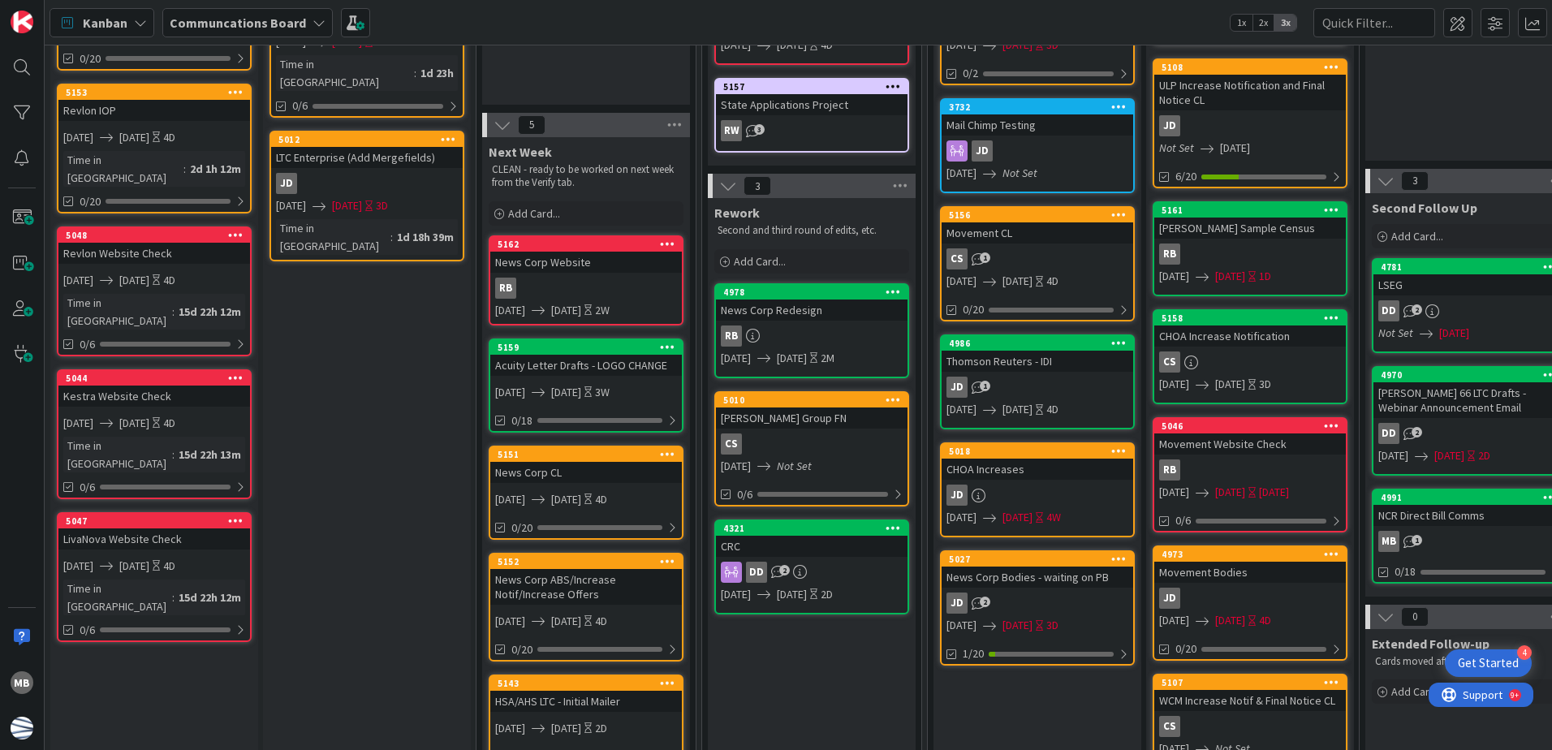
click at [895, 292] on icon at bounding box center [892, 291] width 15 height 11
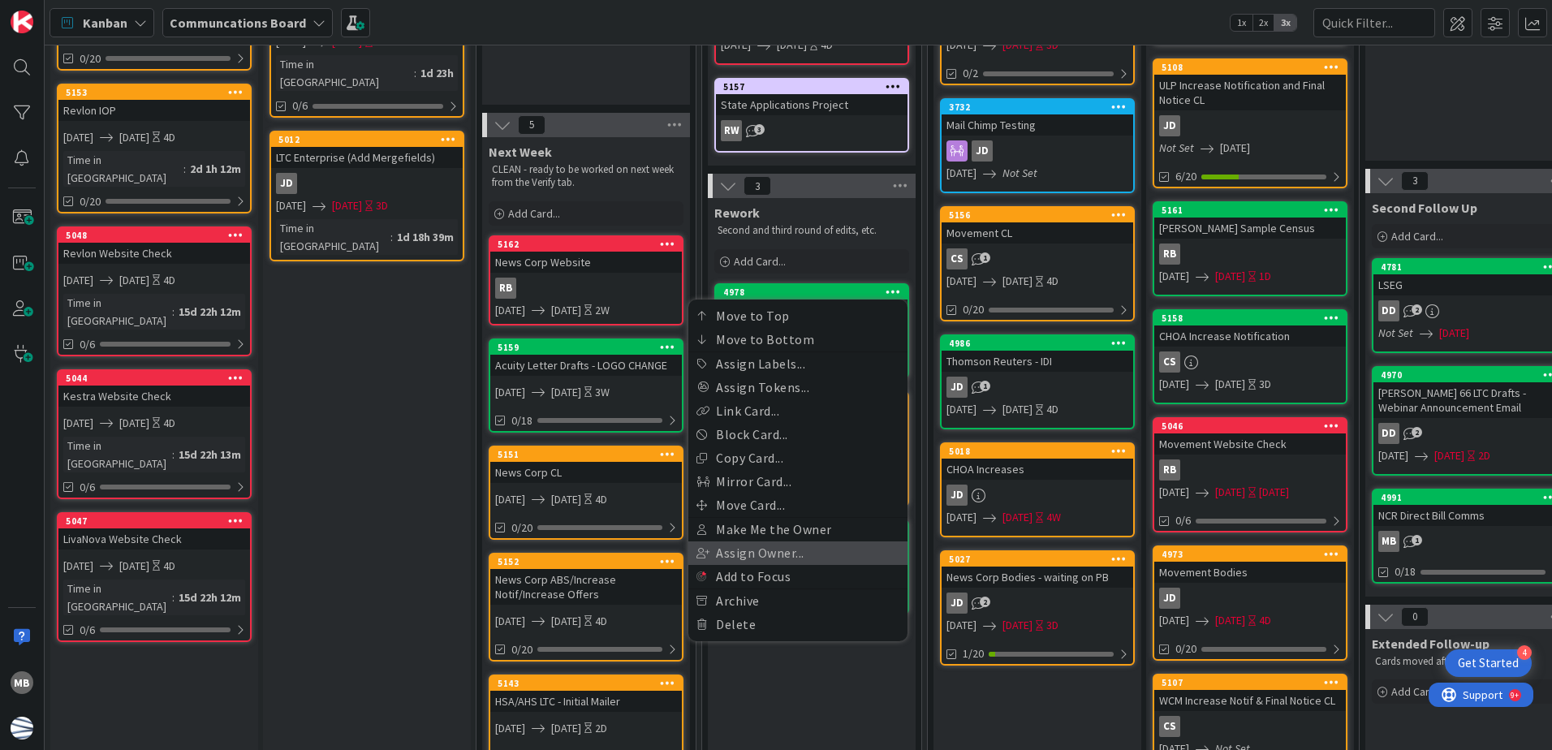
click at [816, 553] on link "Assign Owner..." at bounding box center [797, 553] width 219 height 24
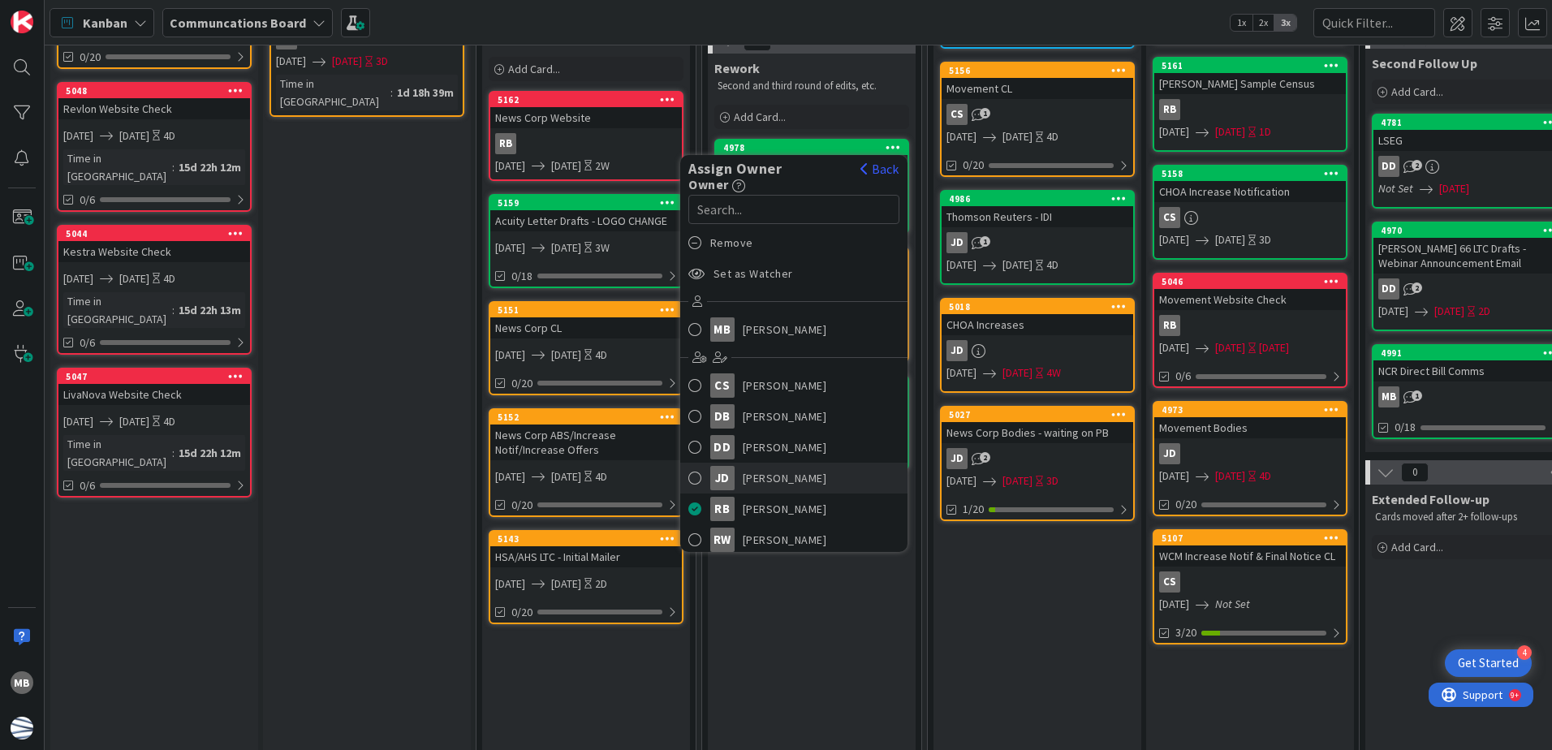
scroll to position [406, 0]
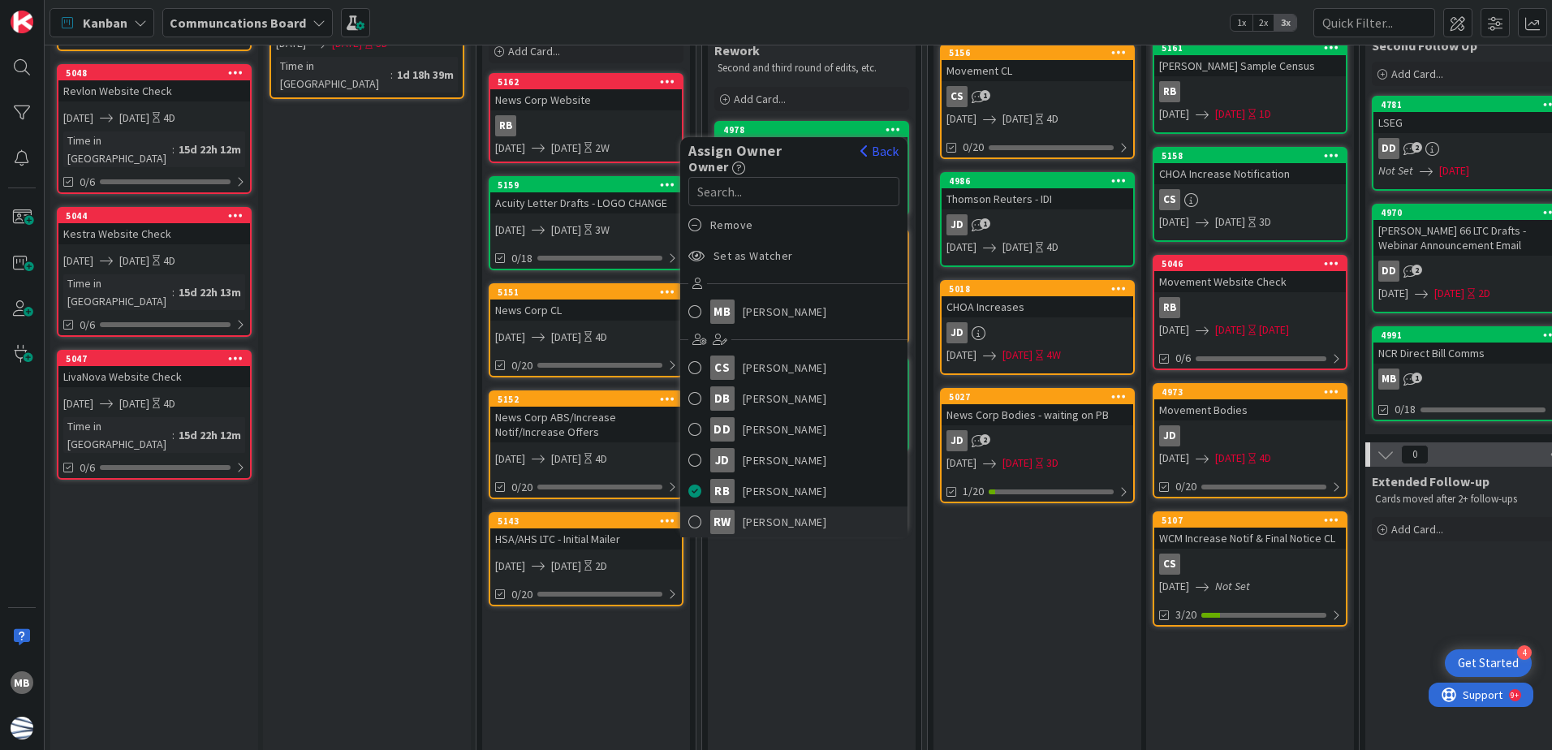
click at [764, 520] on span "[PERSON_NAME]" at bounding box center [785, 522] width 84 height 24
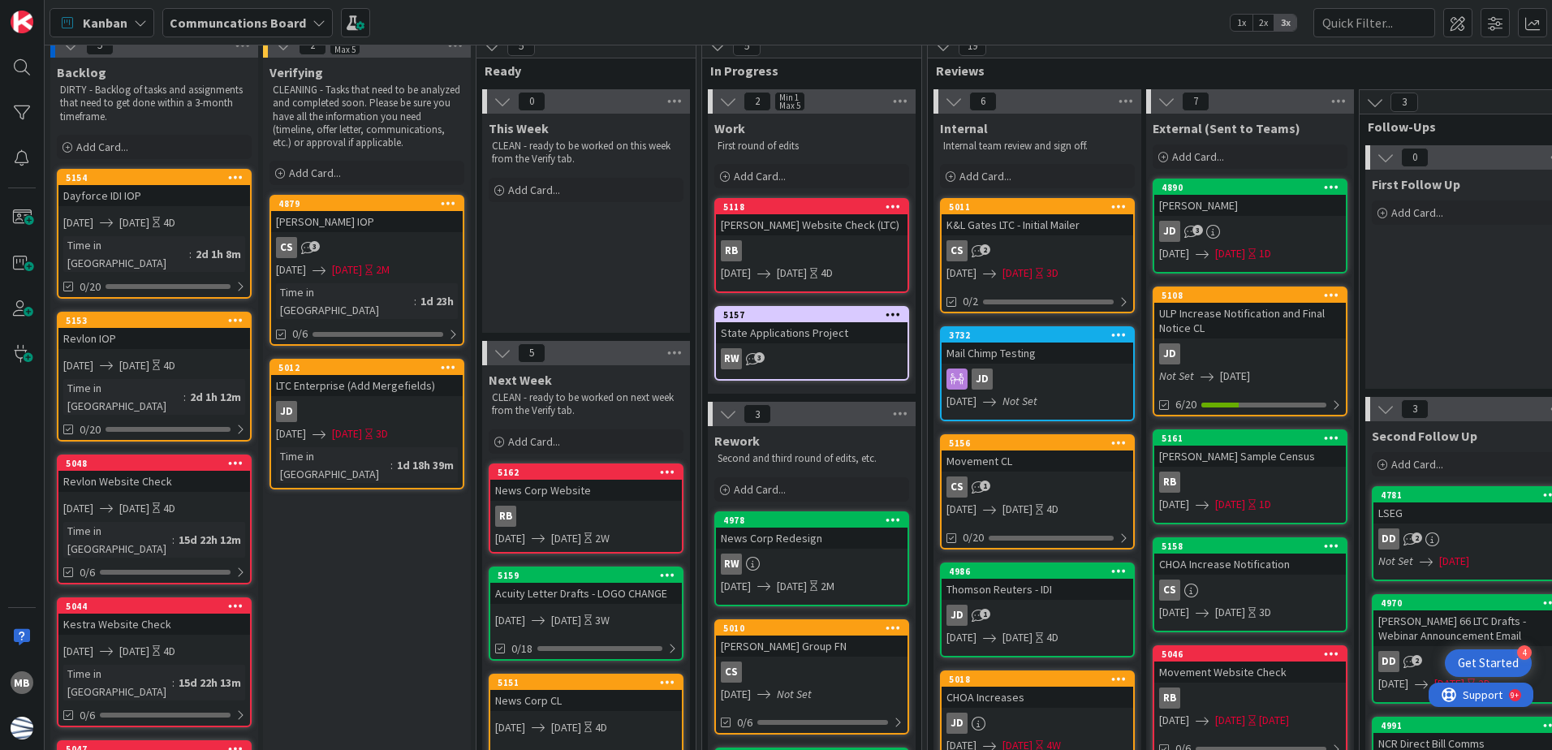
scroll to position [0, 0]
